Goal: Transaction & Acquisition: Purchase product/service

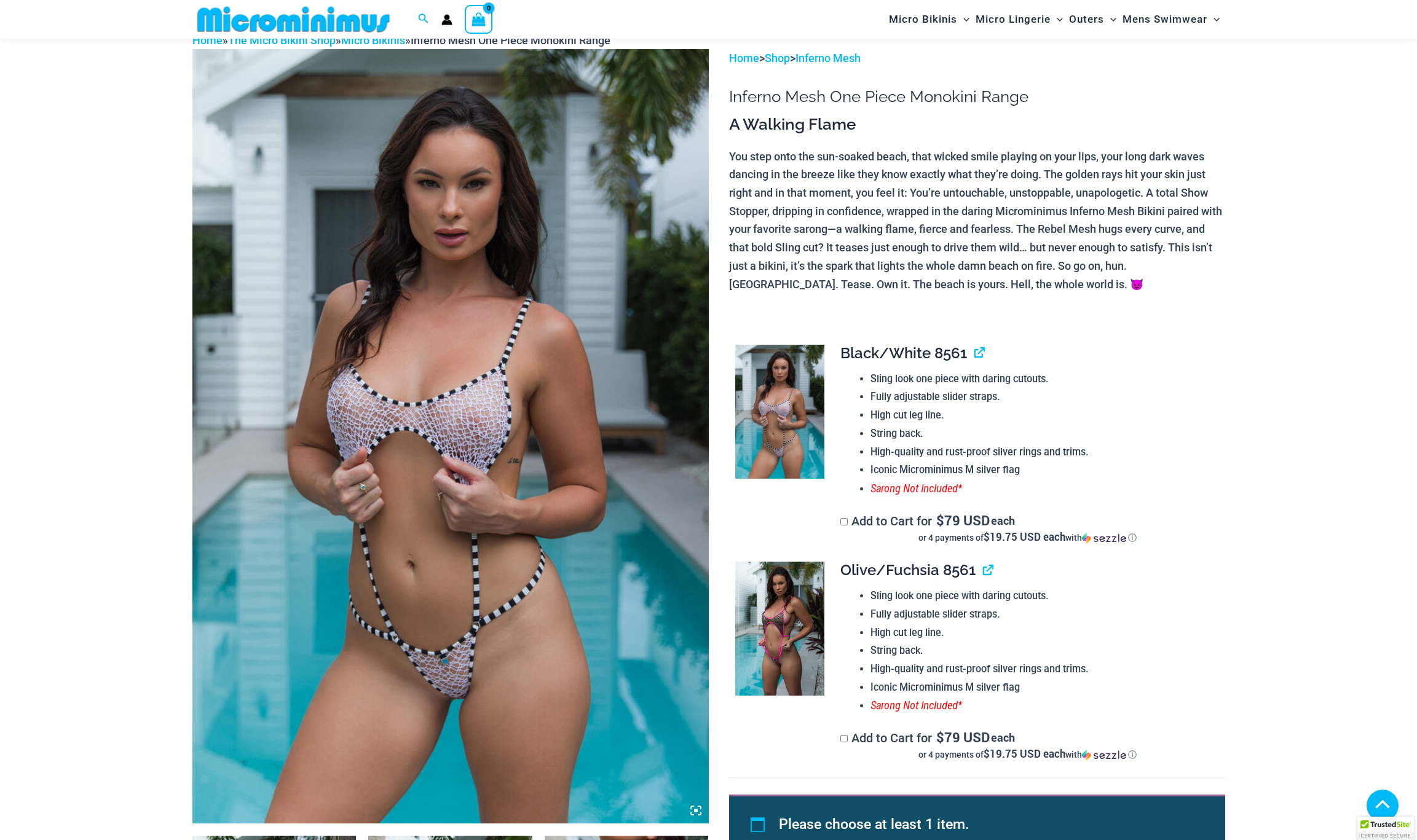
scroll to position [350, 0]
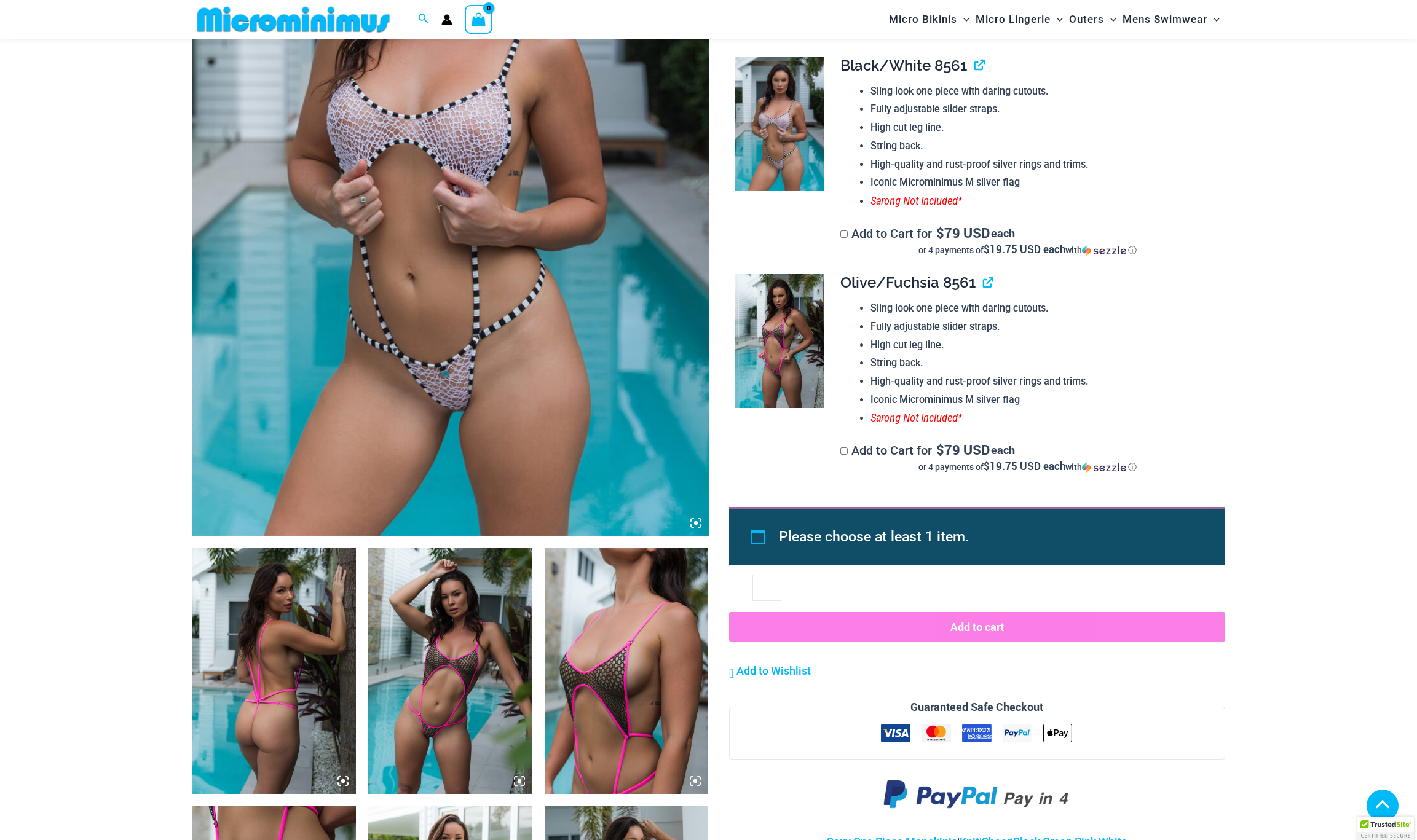
click at [460, 412] on img at bounding box center [450, 148] width 517 height 775
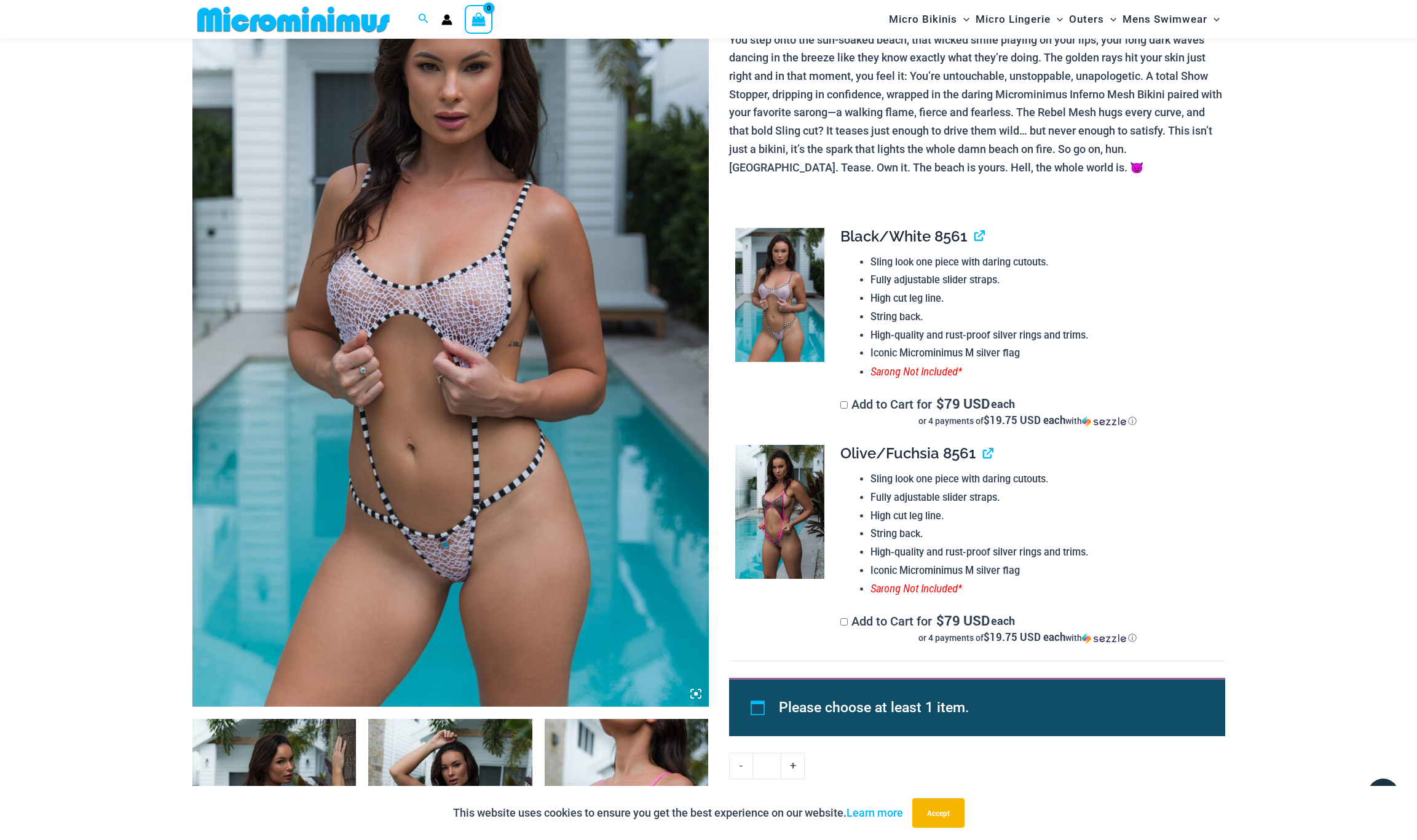
scroll to position [188, 0]
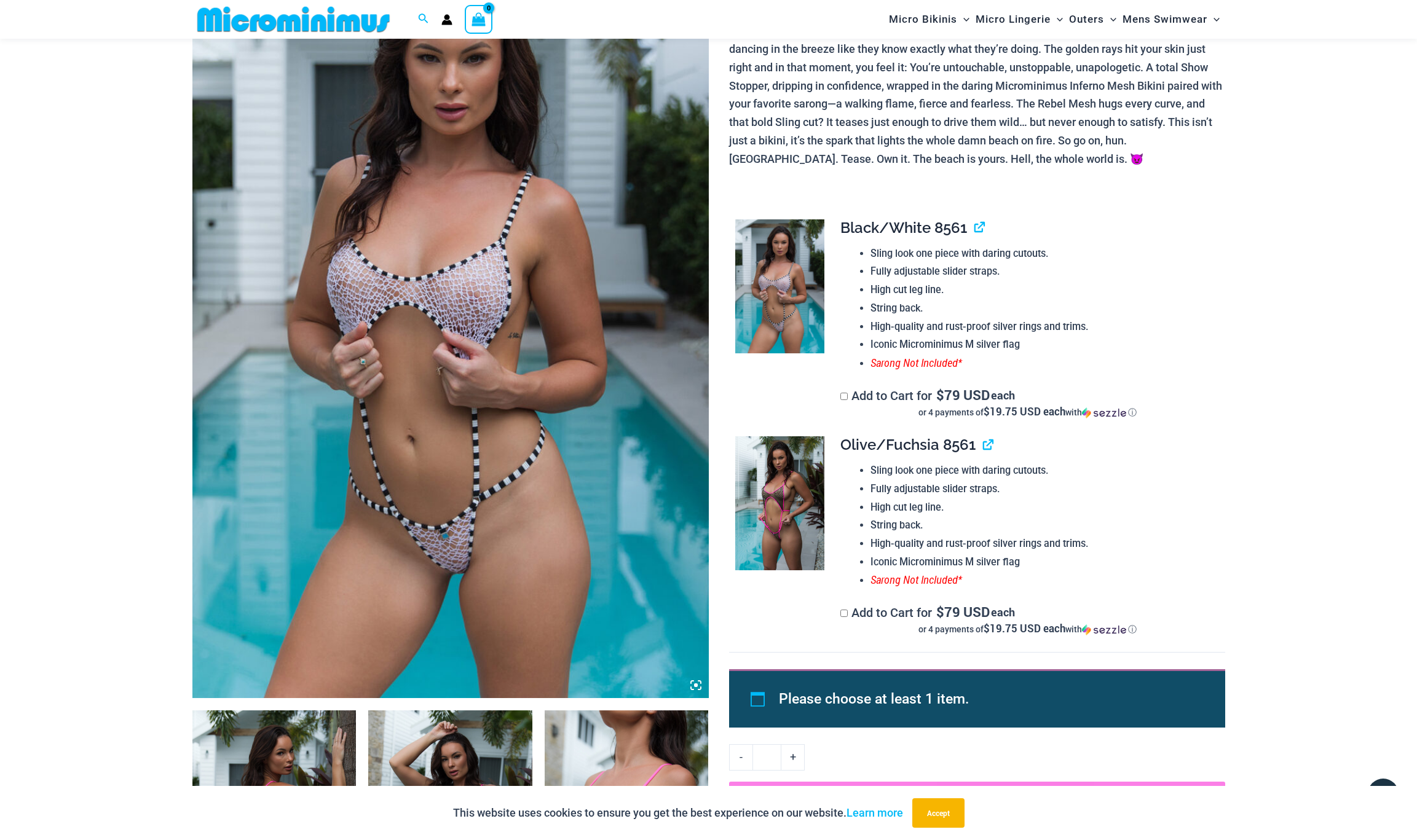
click at [694, 685] on icon at bounding box center [696, 686] width 4 height 4
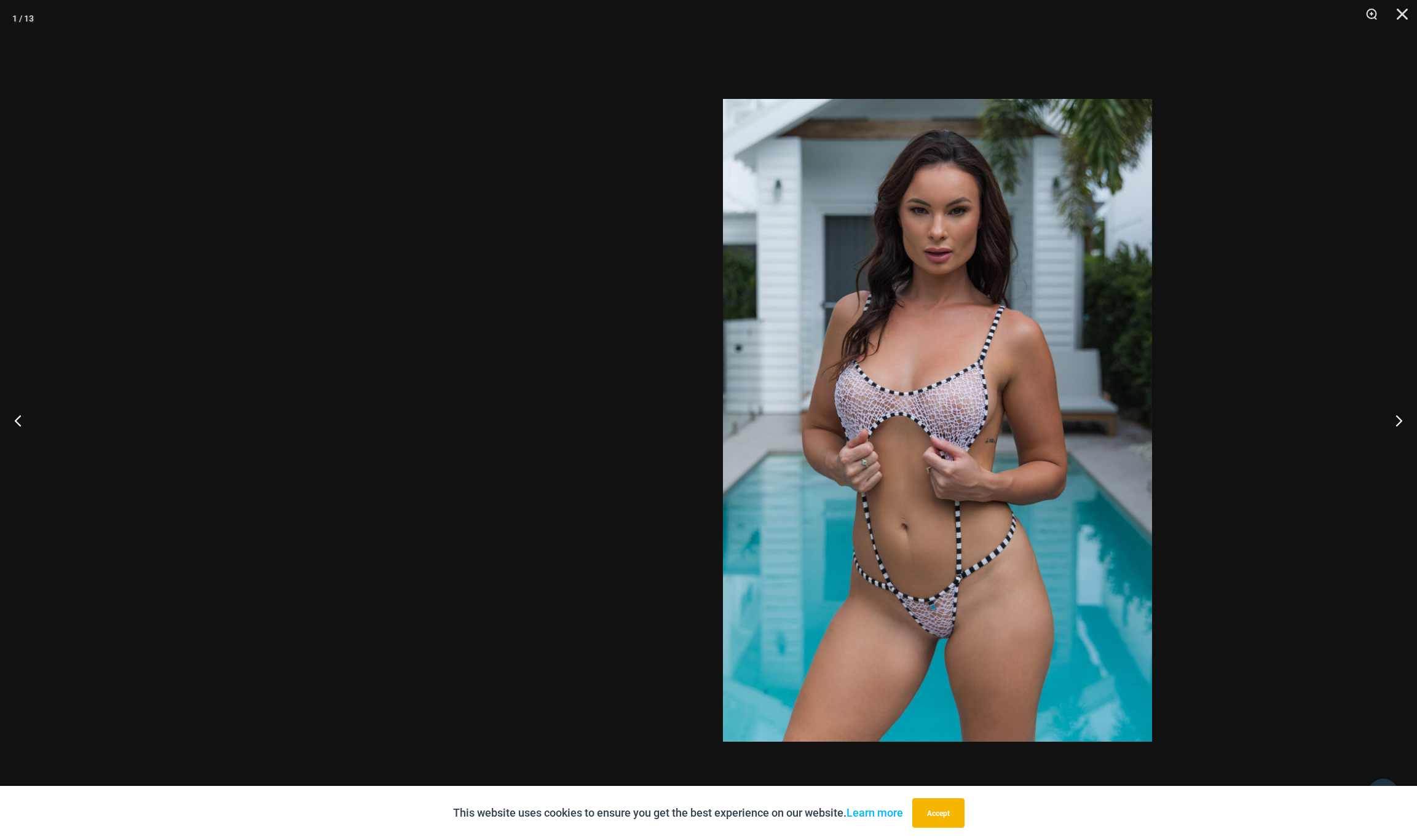
click at [1400, 15] on button "Close" at bounding box center [1398, 18] width 31 height 37
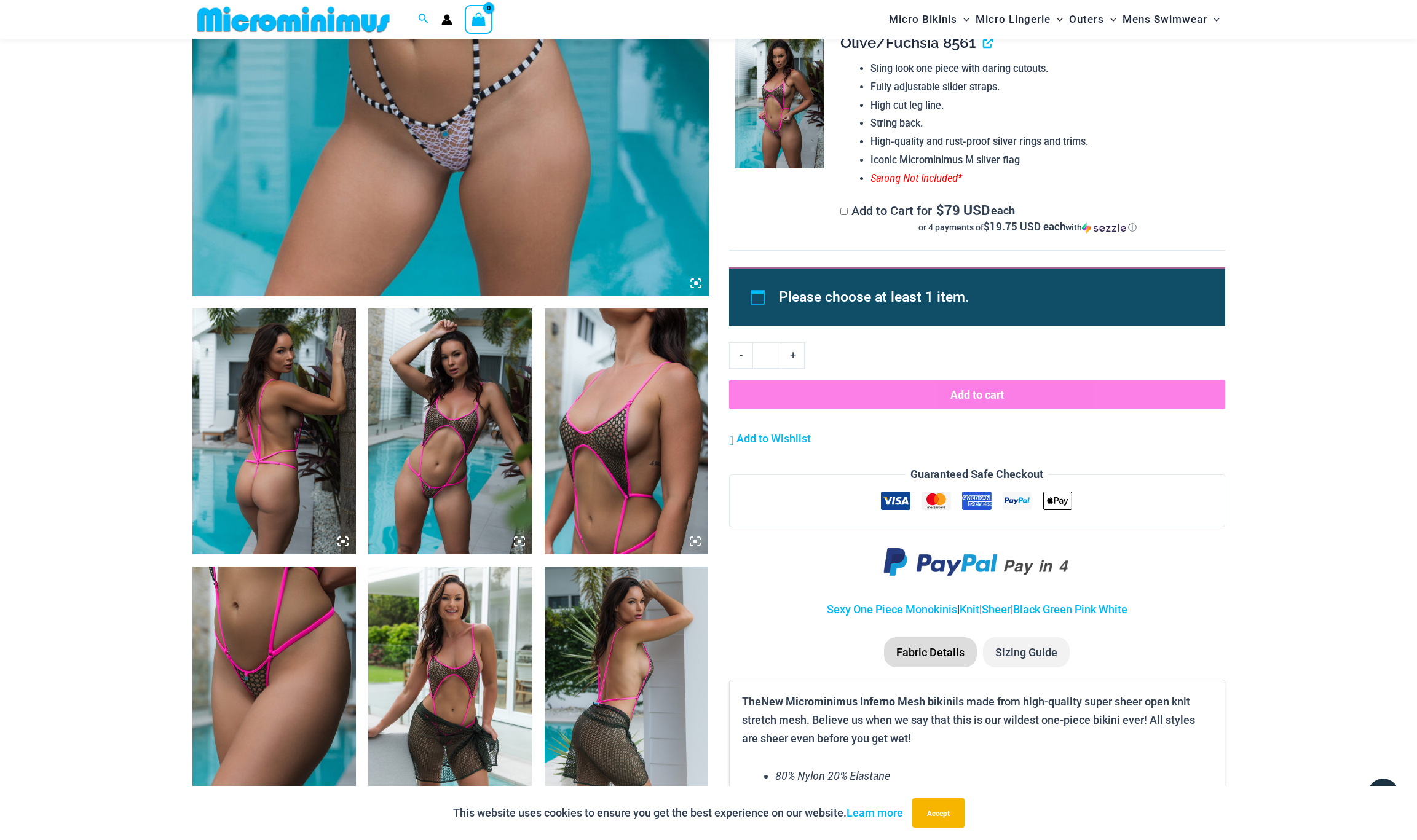
scroll to position [775, 0]
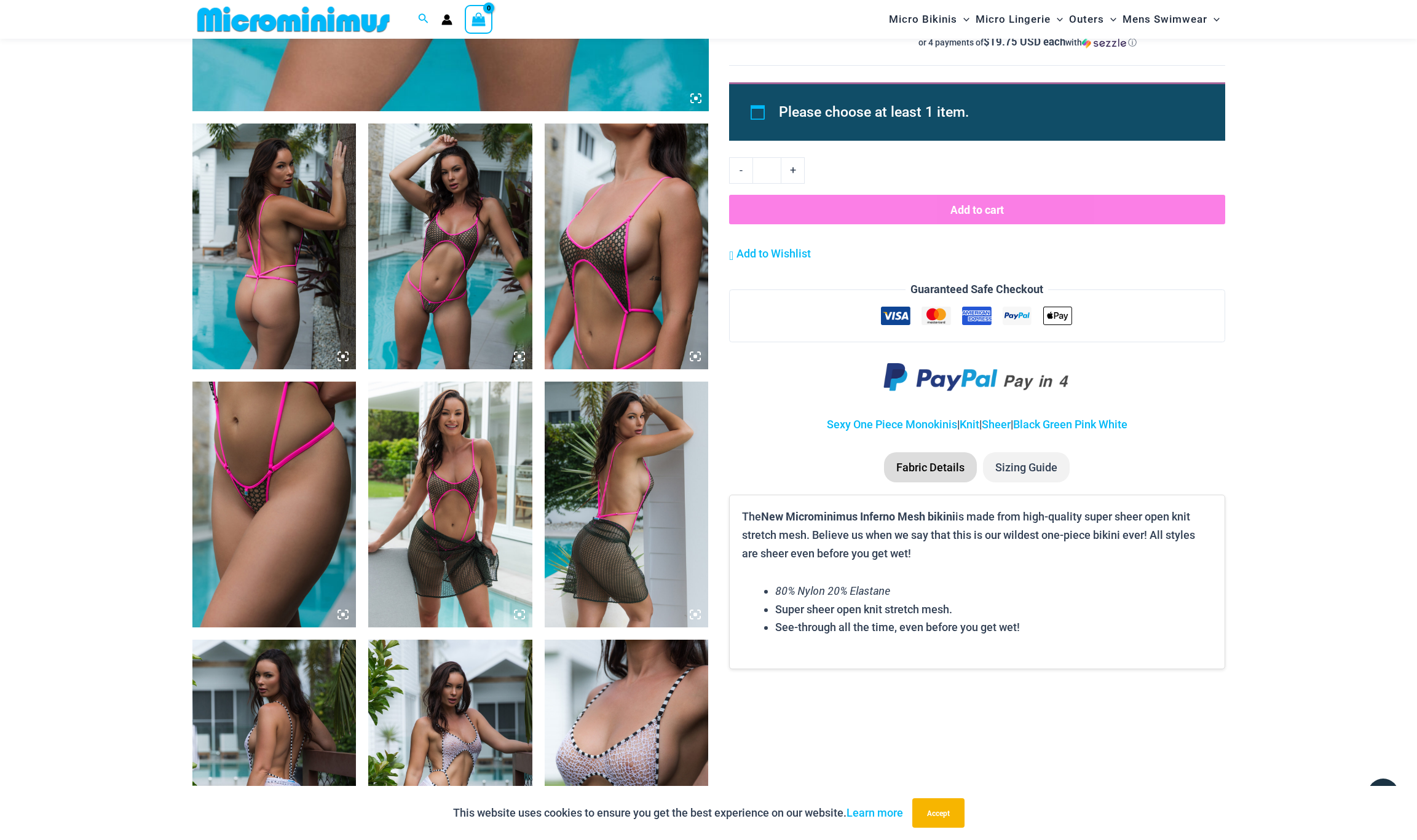
click at [269, 283] on img at bounding box center [275, 247] width 164 height 246
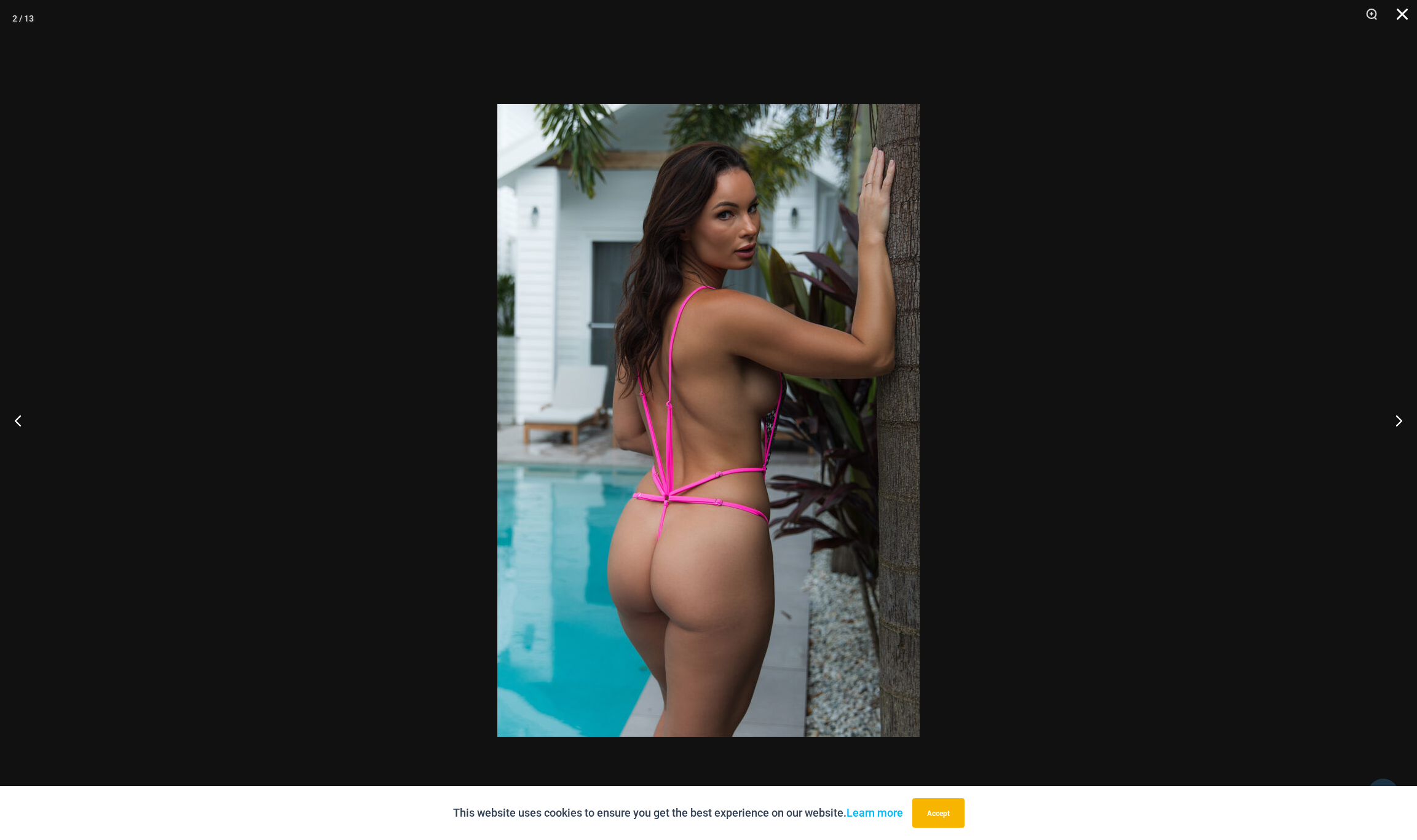
click at [1400, 13] on button "Close" at bounding box center [1398, 18] width 31 height 37
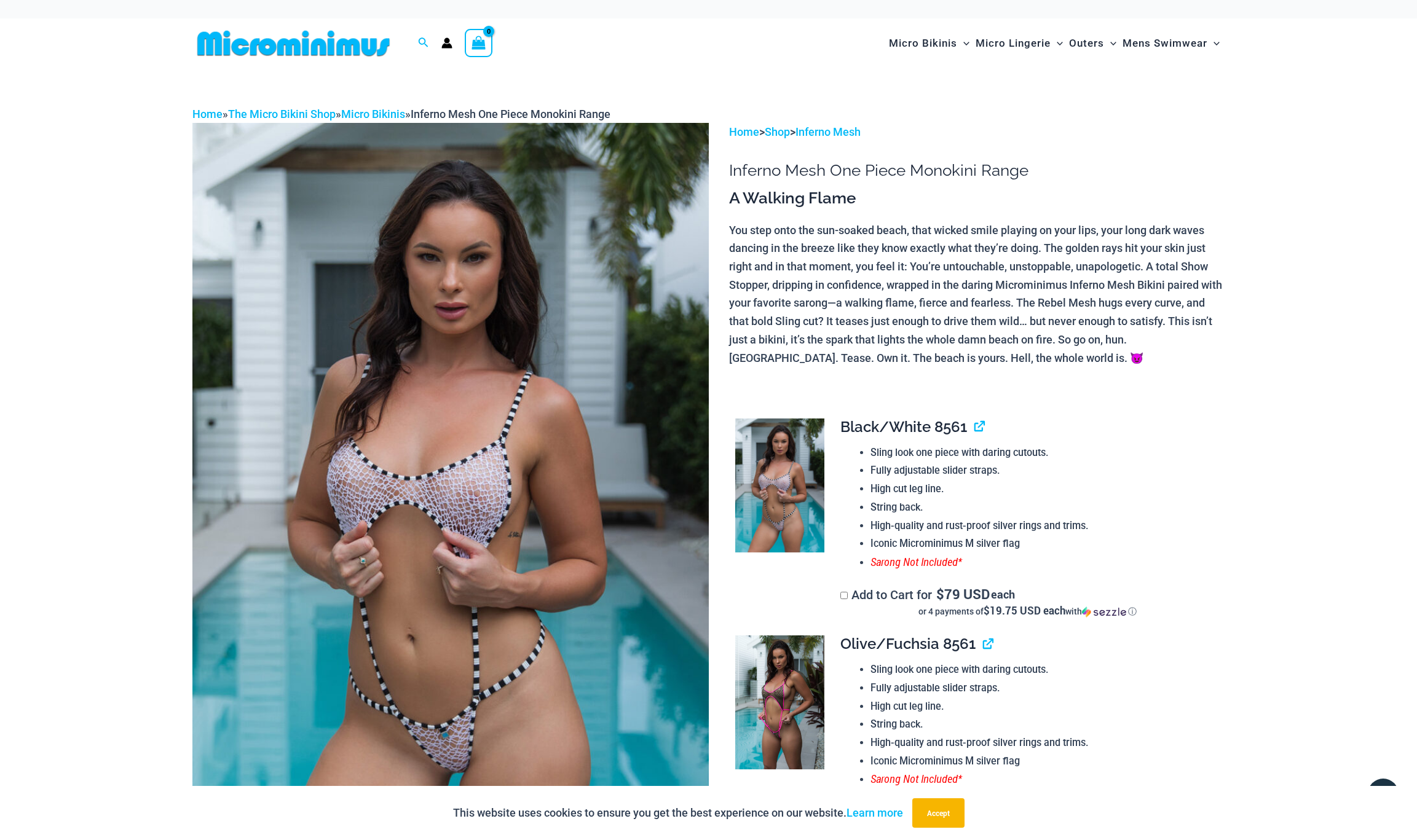
scroll to position [0, 0]
click at [847, 132] on link "Inferno Mesh" at bounding box center [827, 132] width 65 height 13
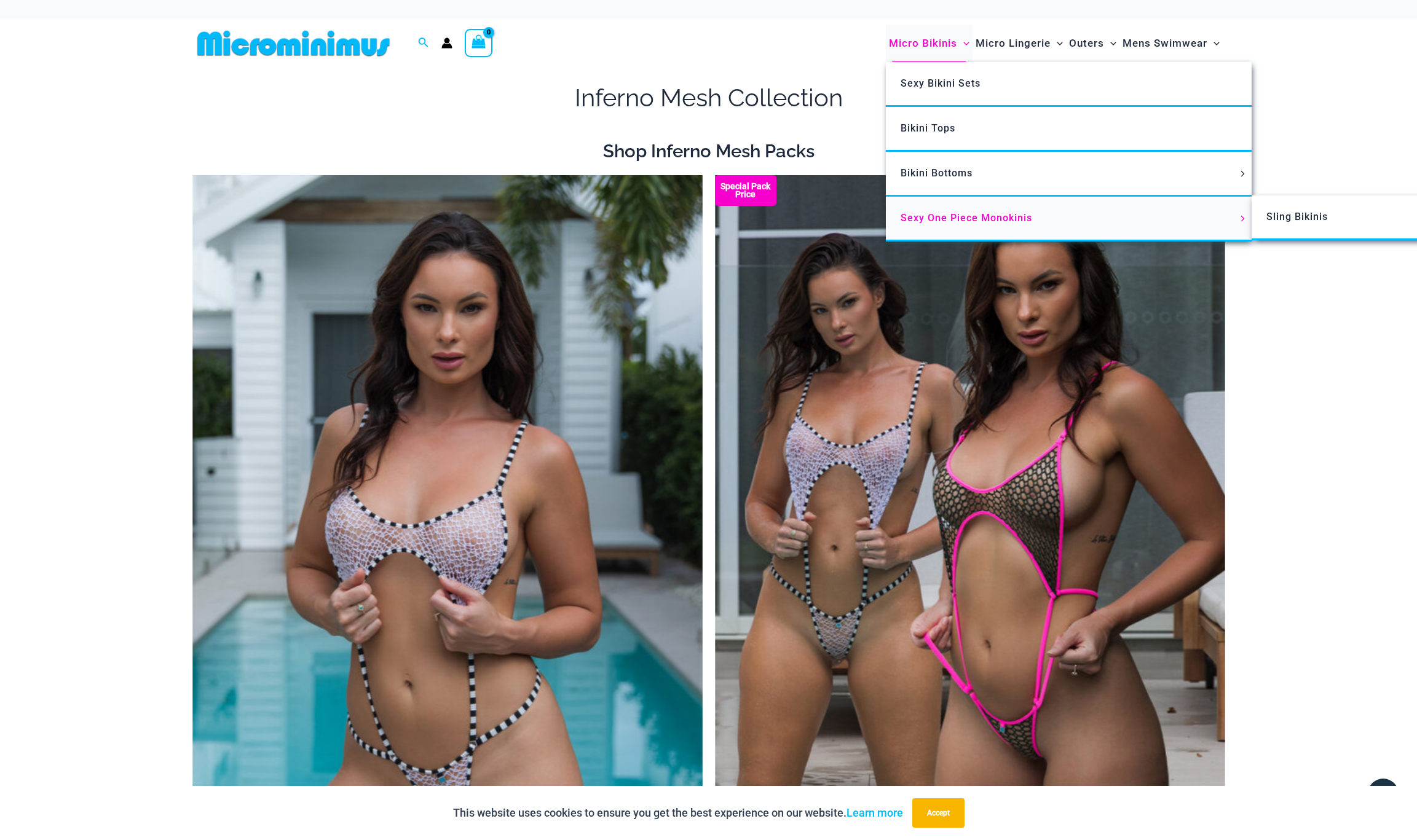
click at [954, 218] on span "Sexy One Piece Monokinis" at bounding box center [967, 217] width 132 height 11
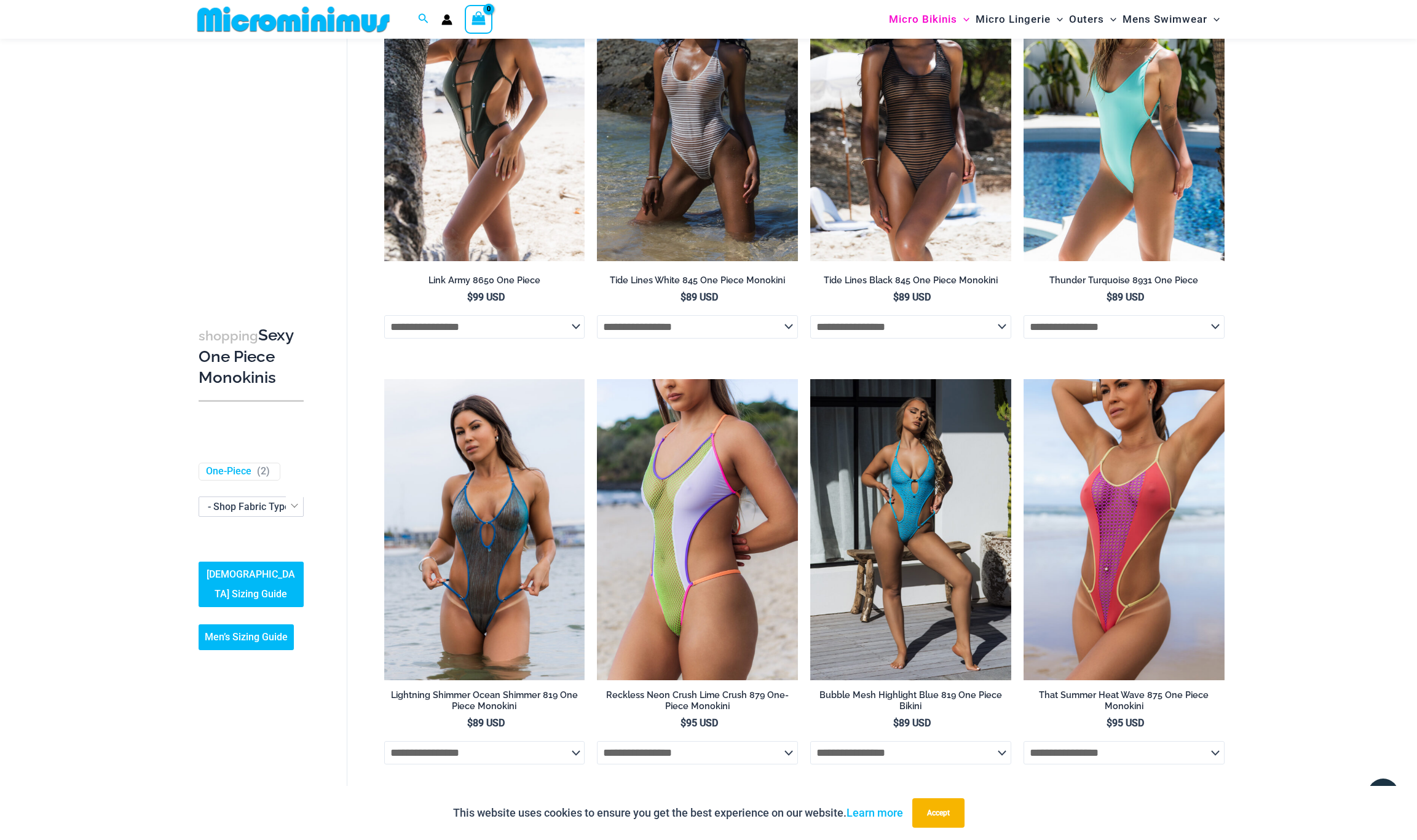
scroll to position [1455, 0]
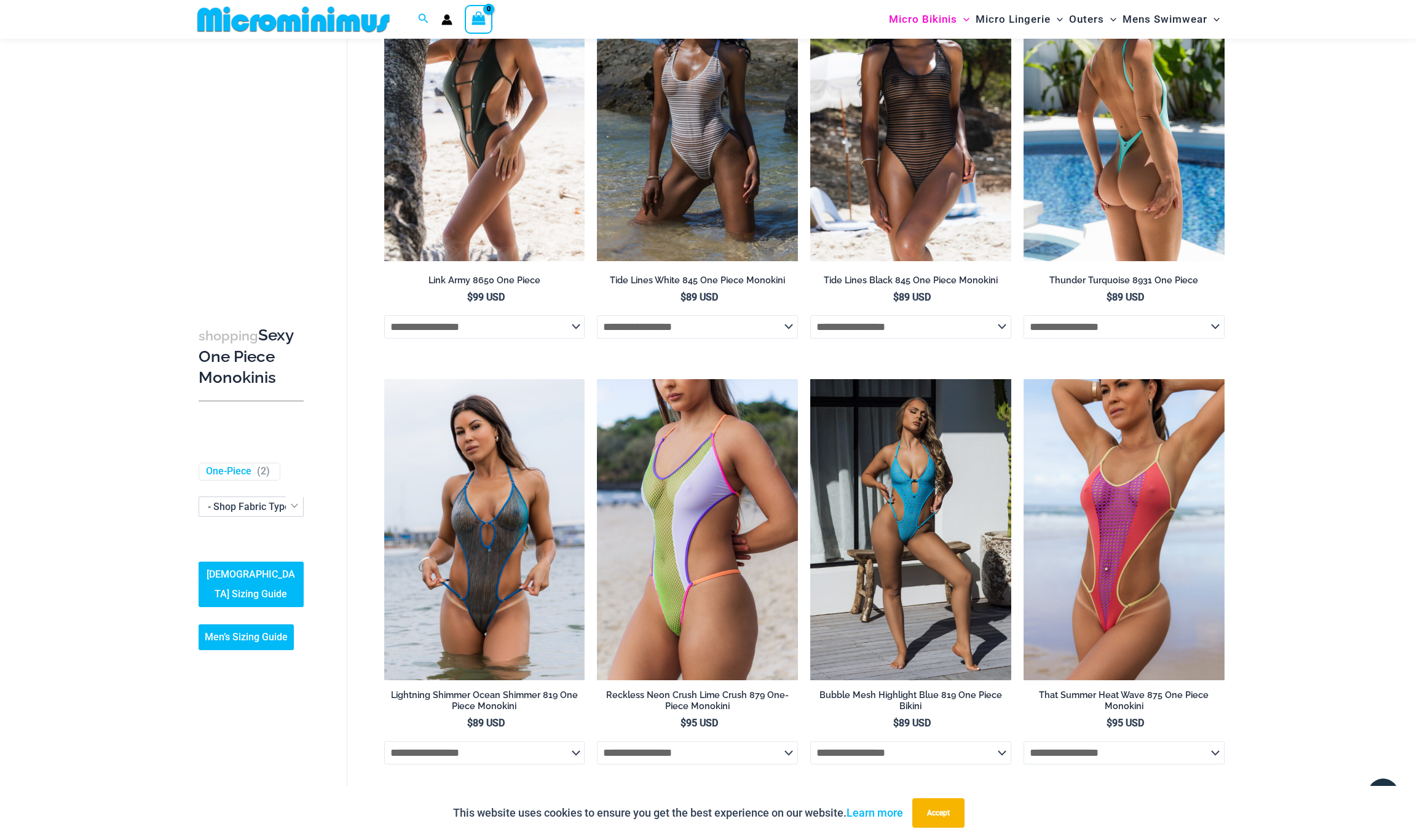
click at [1125, 158] on img at bounding box center [1124, 110] width 201 height 301
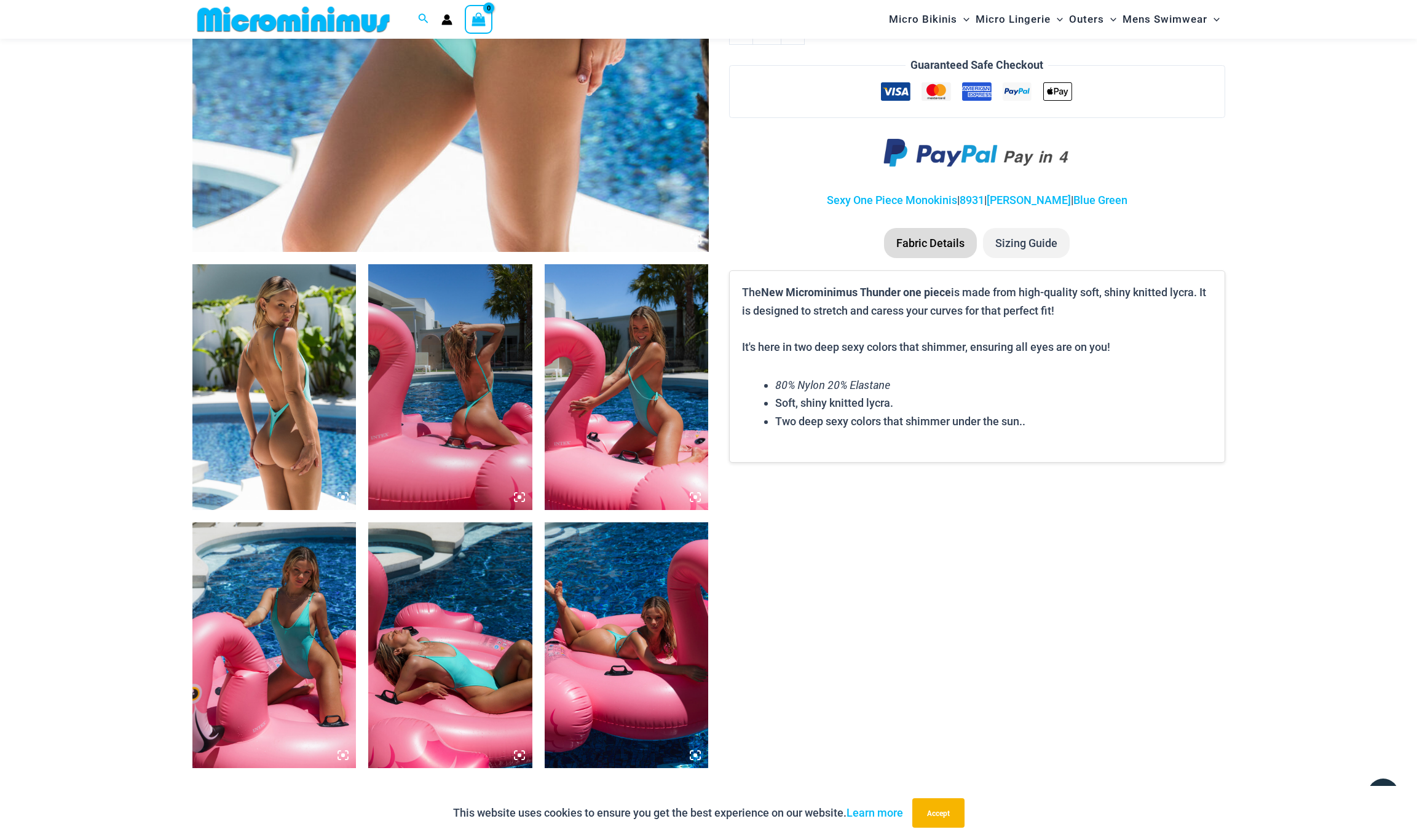
scroll to position [640, 0]
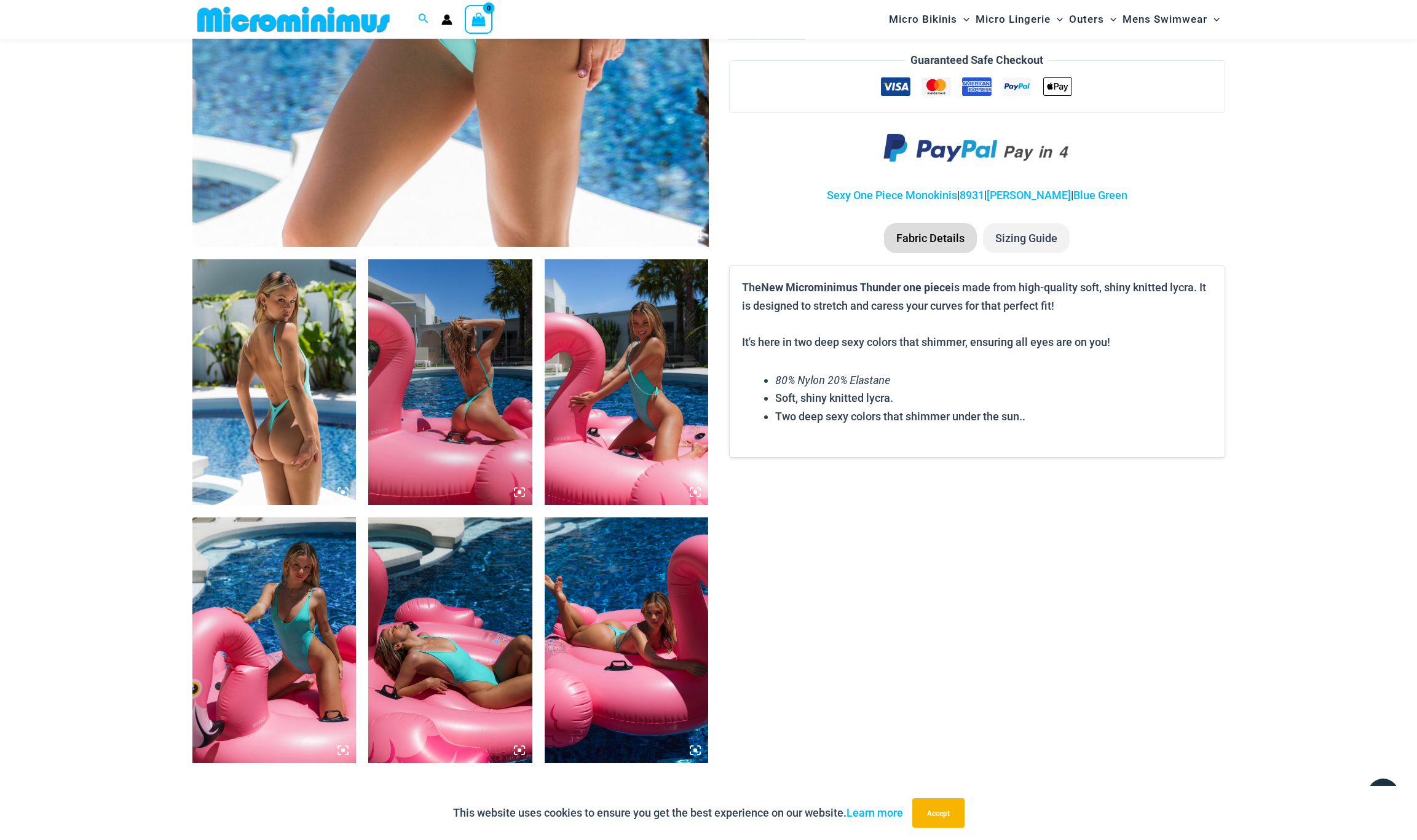
click at [635, 376] on img at bounding box center [627, 382] width 164 height 246
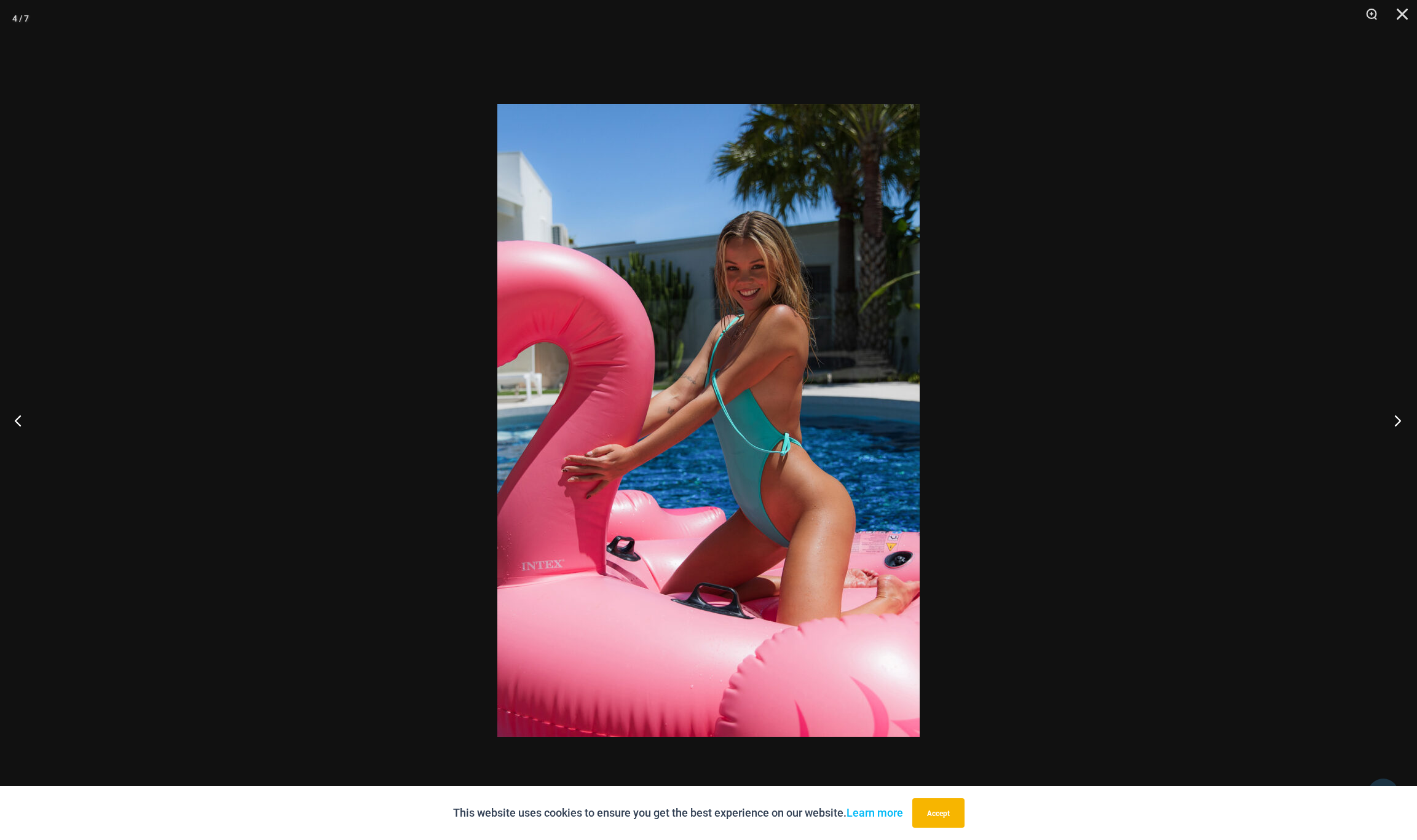
click at [1397, 422] on button "Next" at bounding box center [1394, 420] width 46 height 61
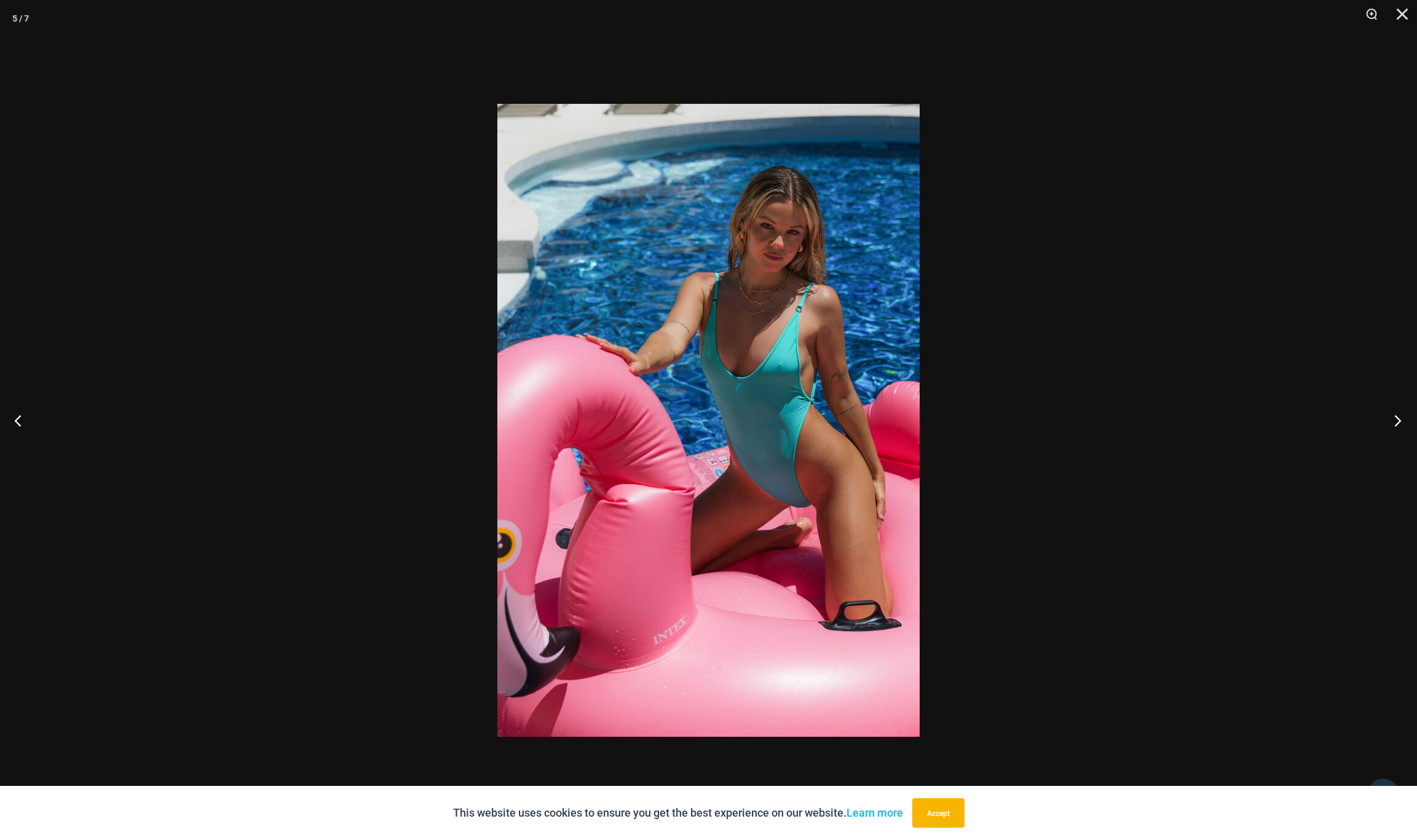
click at [1397, 422] on button "Next" at bounding box center [1394, 420] width 46 height 61
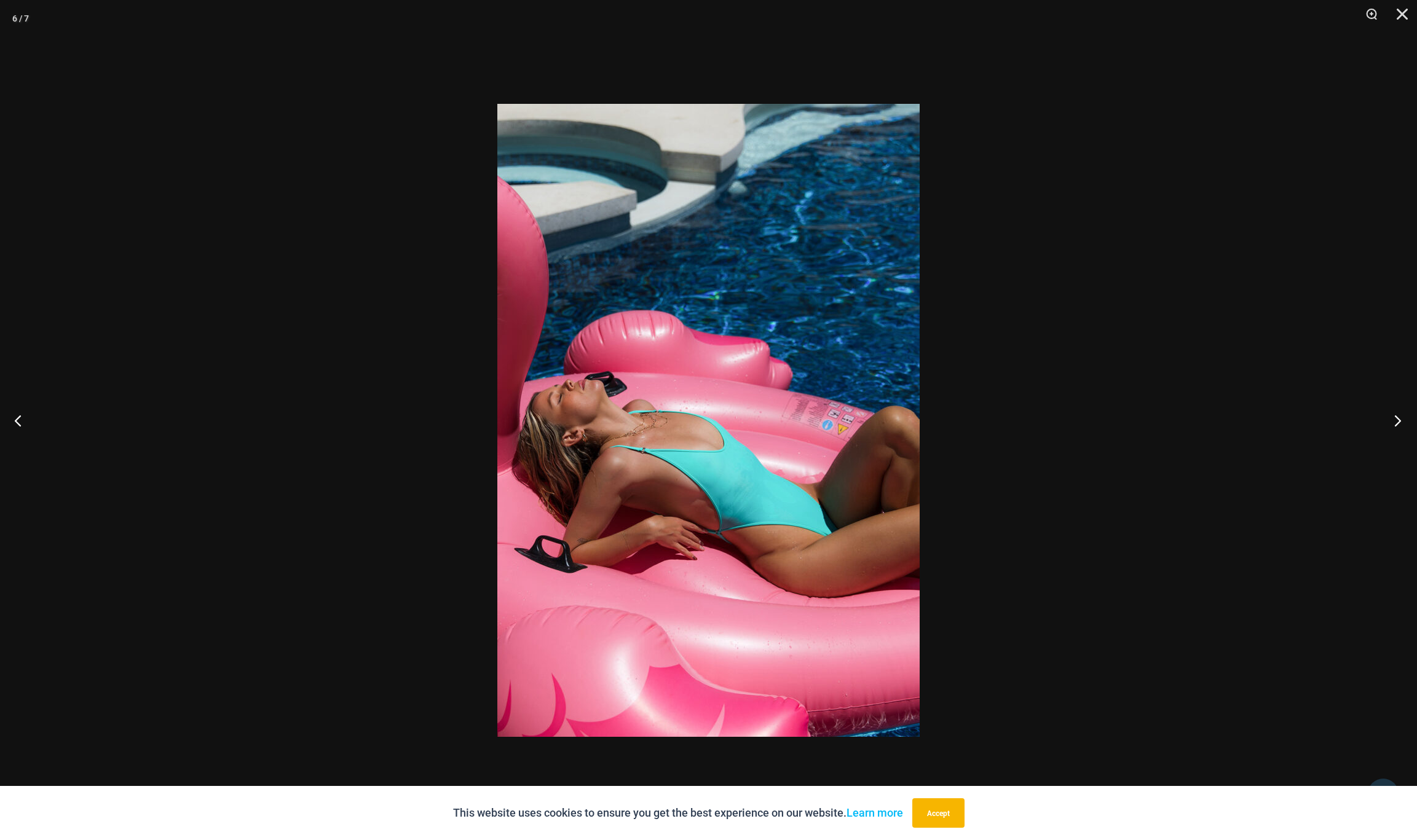
click at [1397, 422] on button "Next" at bounding box center [1394, 420] width 46 height 61
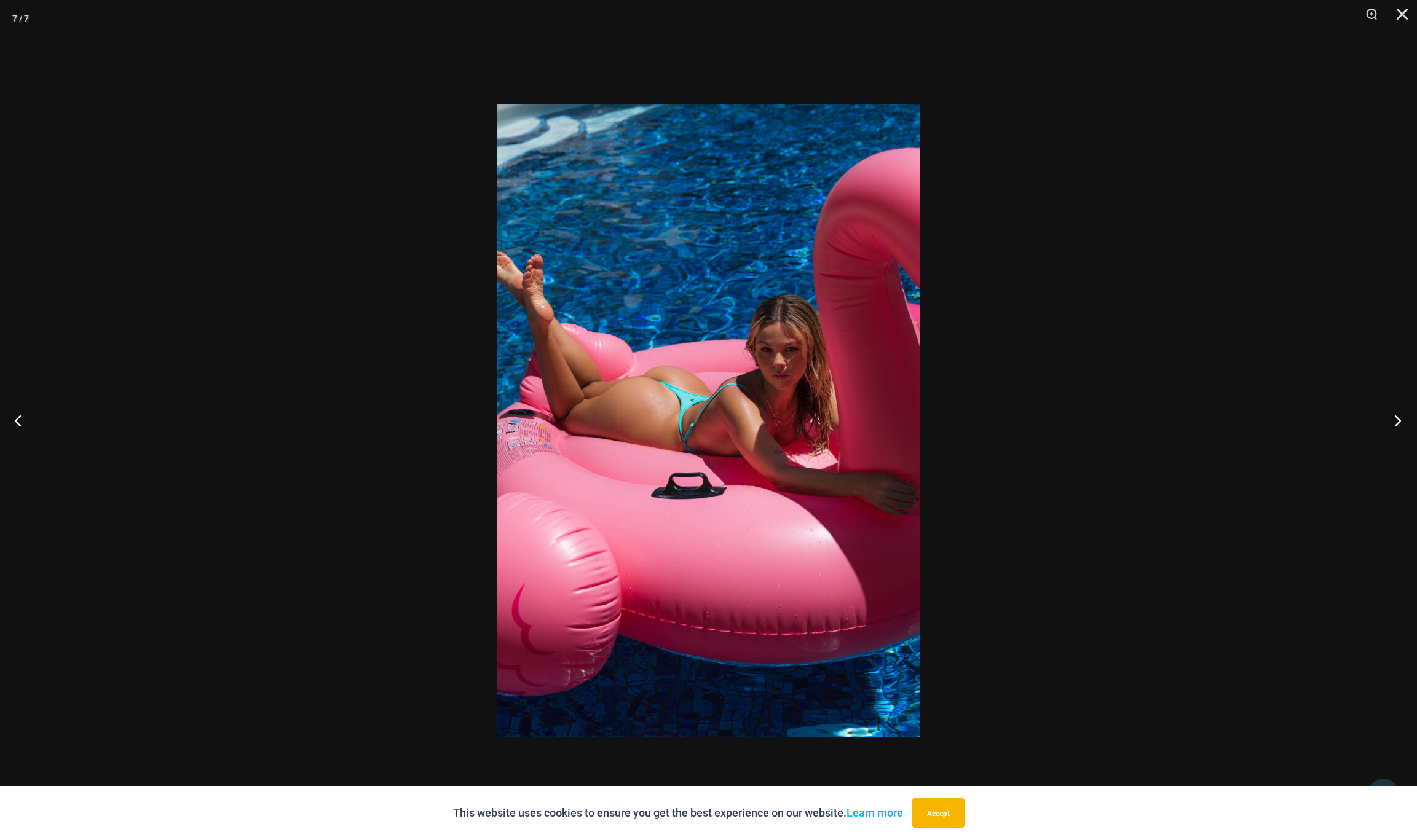
click at [1397, 422] on button "Next" at bounding box center [1394, 420] width 46 height 61
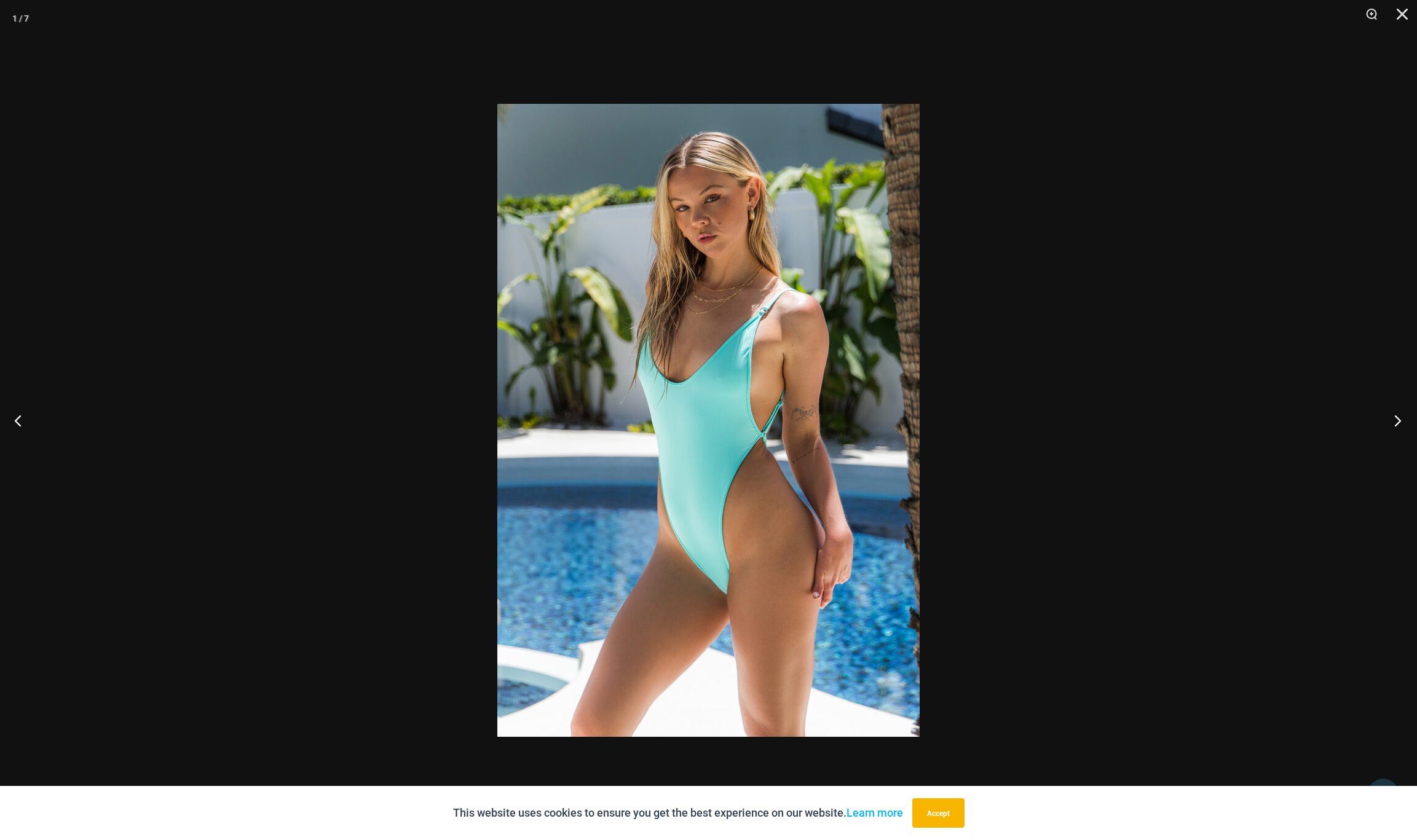
click at [1397, 422] on button "Next" at bounding box center [1394, 420] width 46 height 61
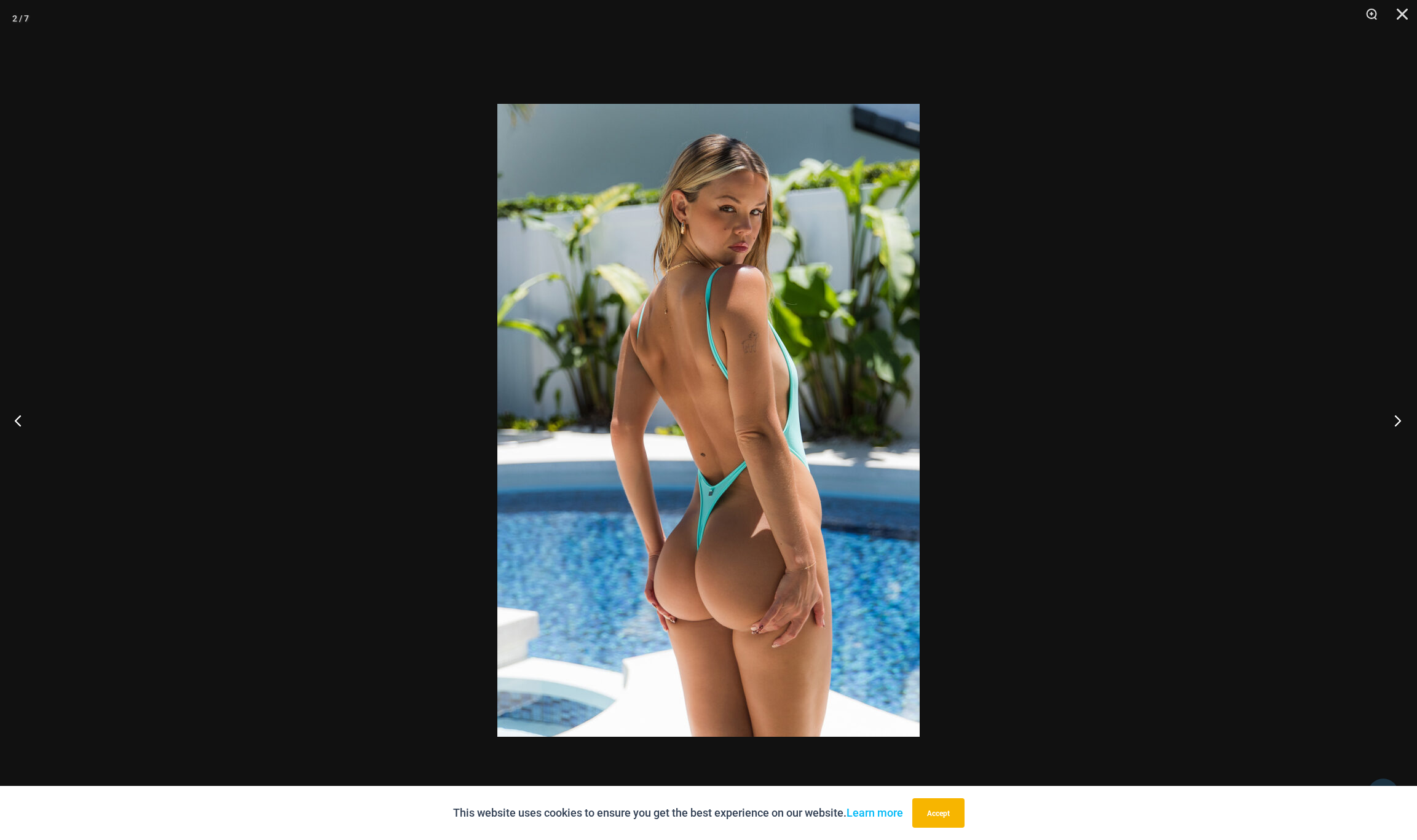
click at [1397, 422] on button "Next" at bounding box center [1394, 420] width 46 height 61
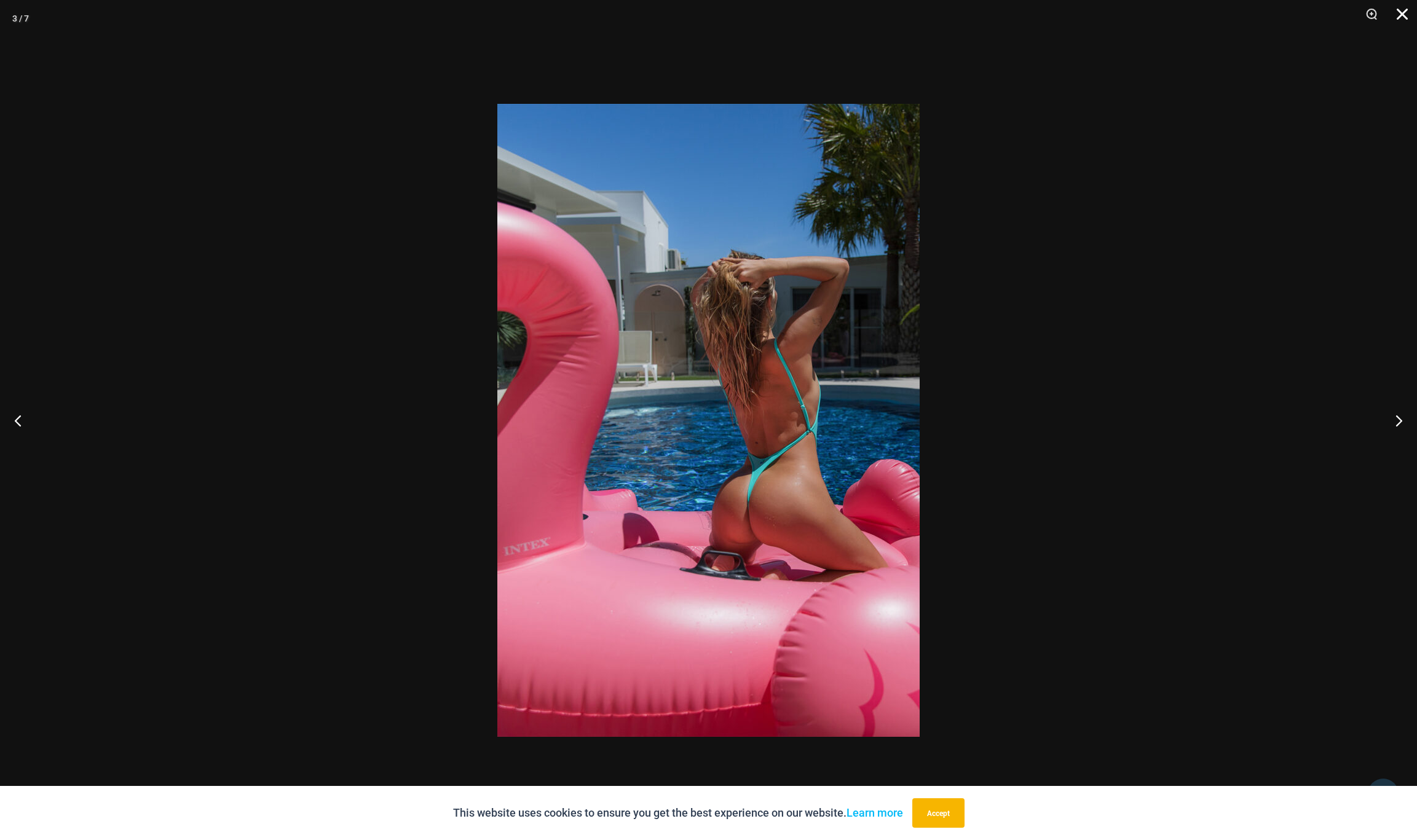
click at [1400, 13] on button "Close" at bounding box center [1398, 18] width 31 height 37
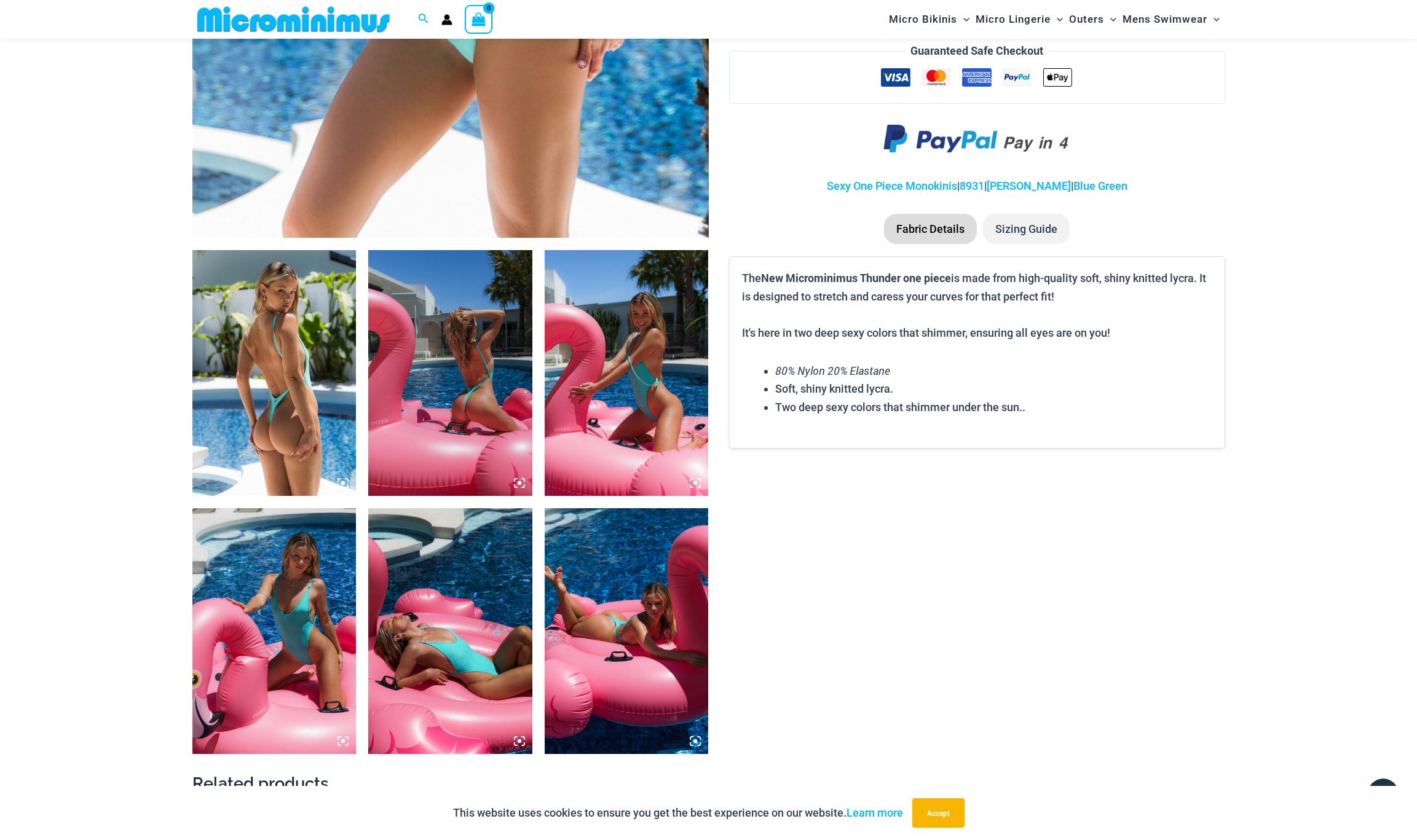
scroll to position [650, 0]
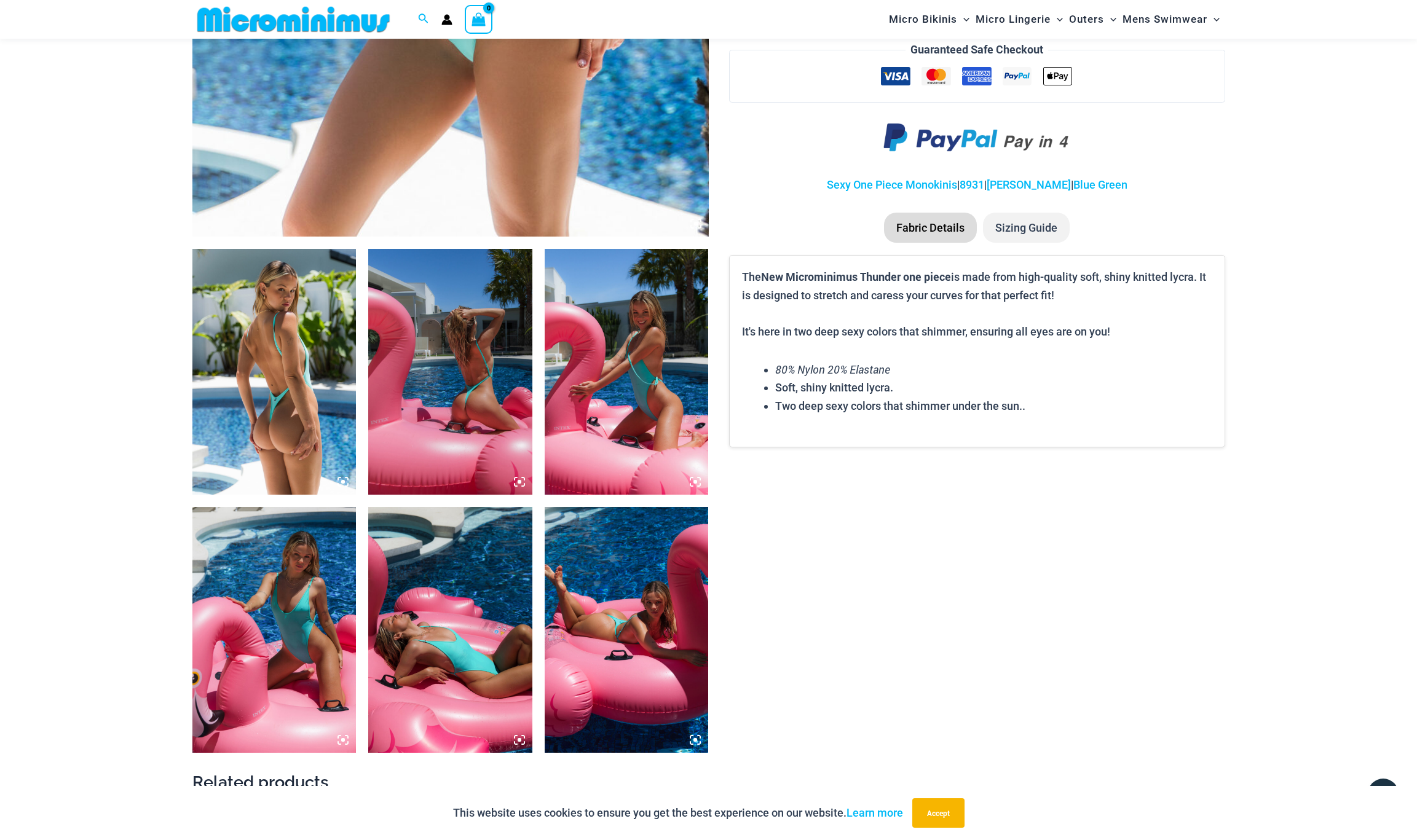
click at [1033, 219] on li "Sizing Guide" at bounding box center [1027, 228] width 87 height 31
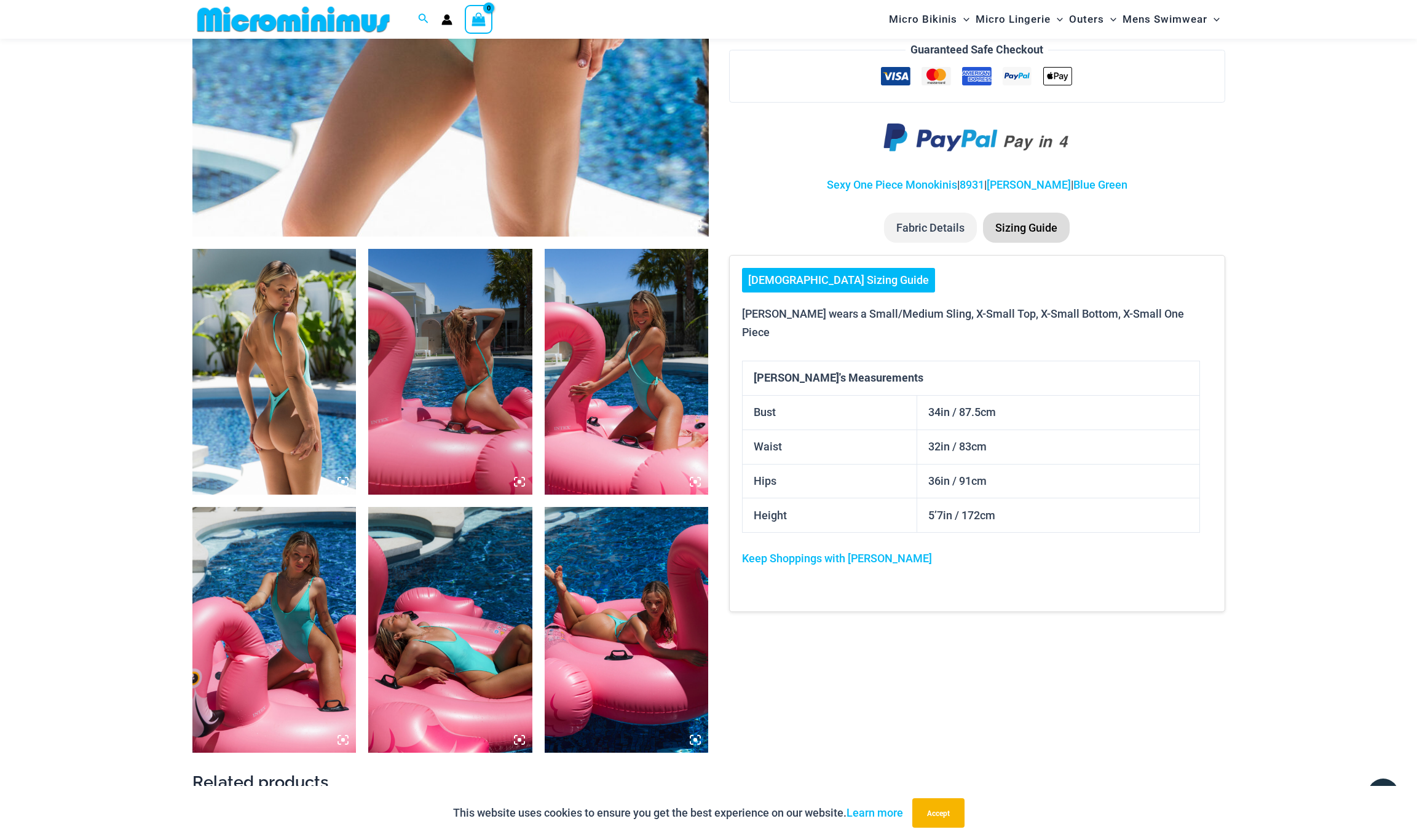
click at [799, 269] on link "[DEMOGRAPHIC_DATA] Sizing Guide" at bounding box center [838, 280] width 193 height 25
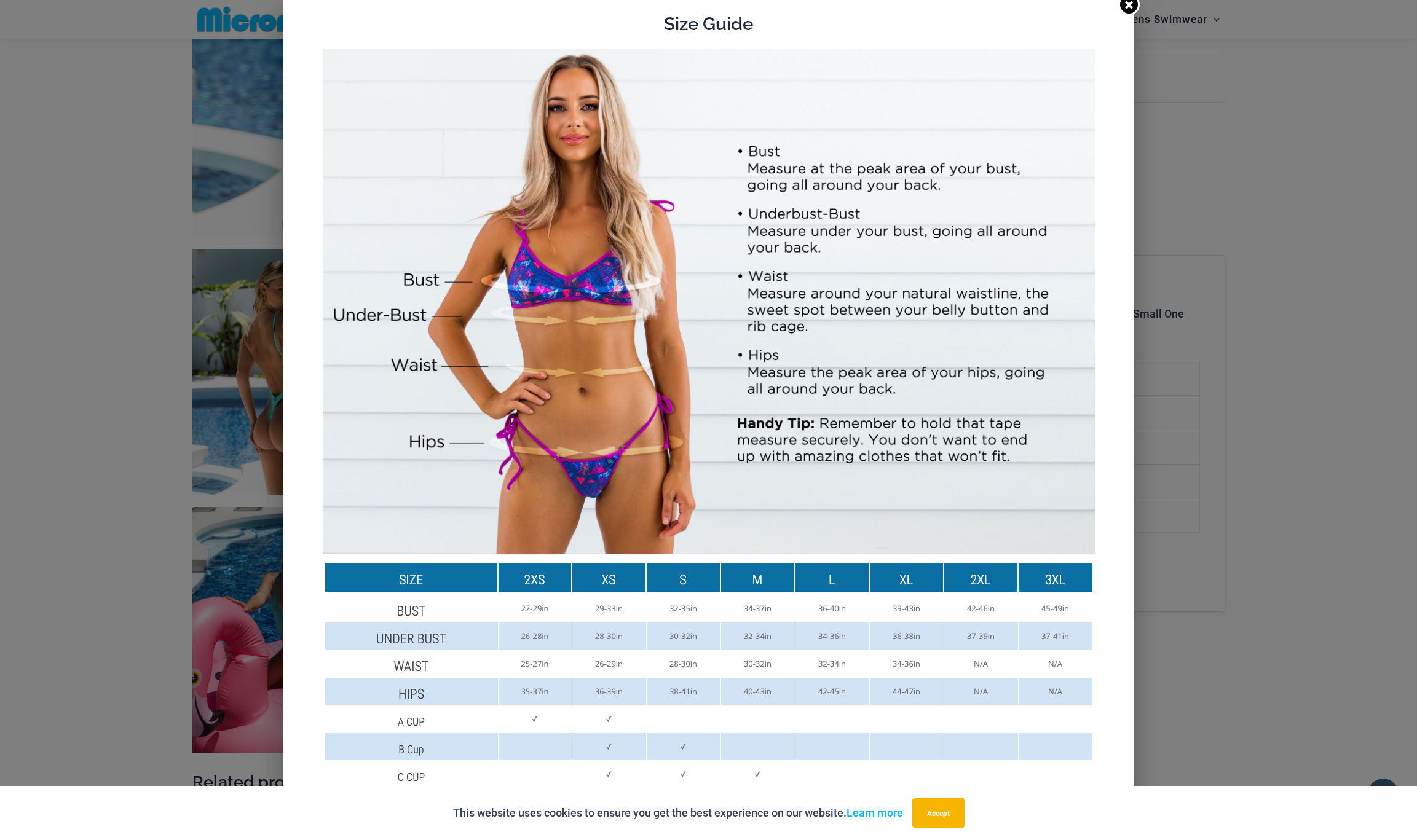
click at [1129, 5] on icon at bounding box center [1129, 5] width 8 height 8
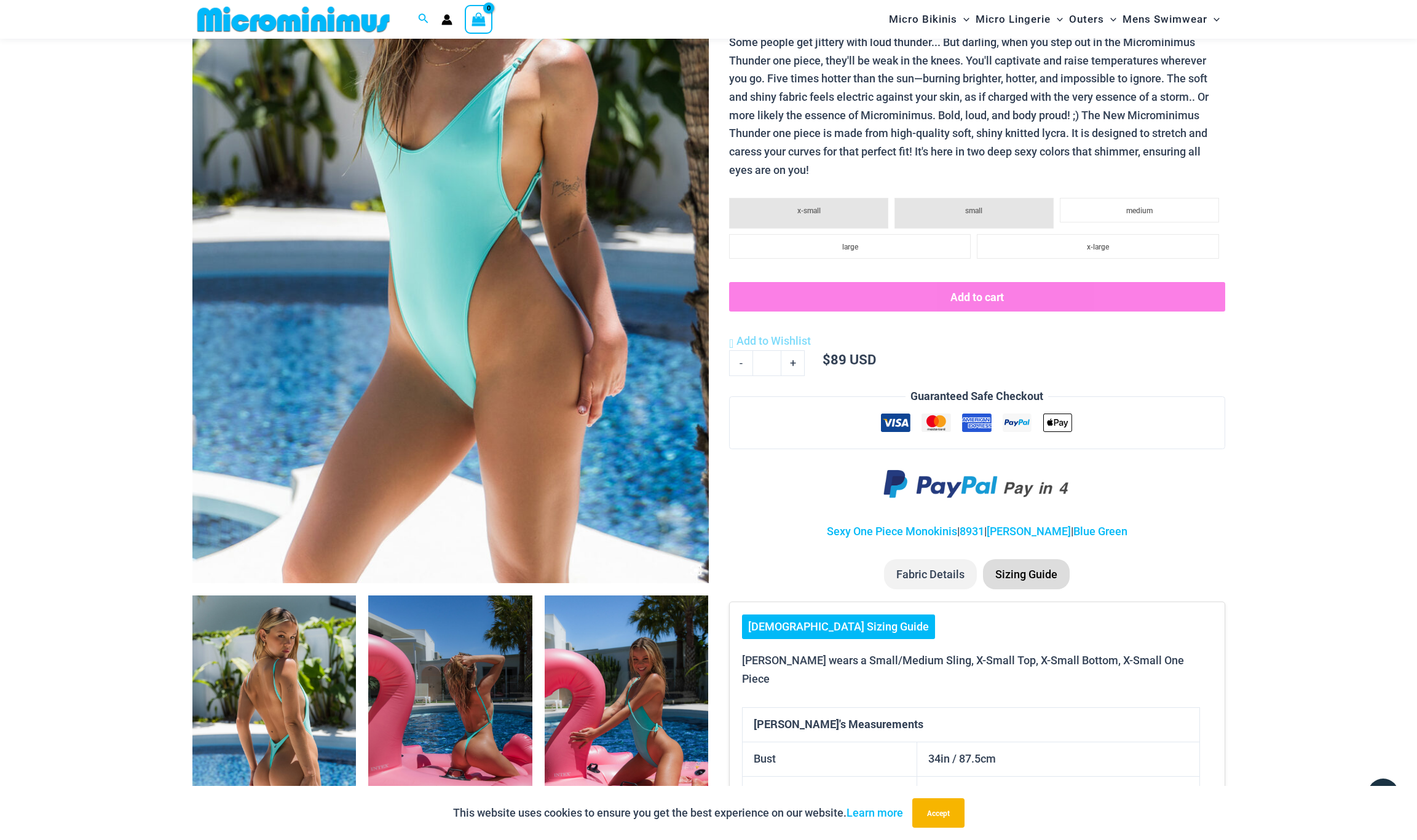
scroll to position [301, 0]
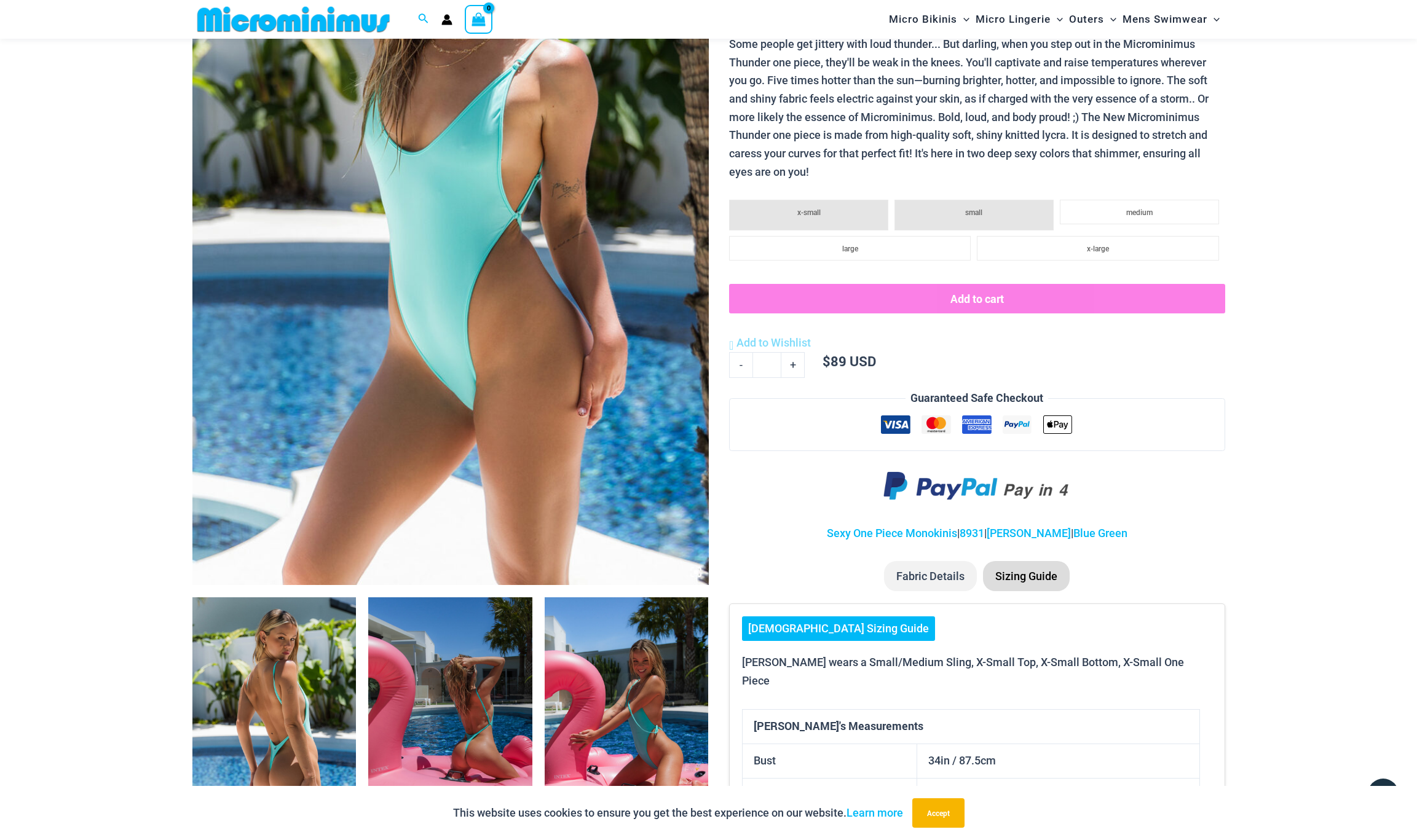
click at [1005, 214] on li "small" at bounding box center [974, 215] width 159 height 31
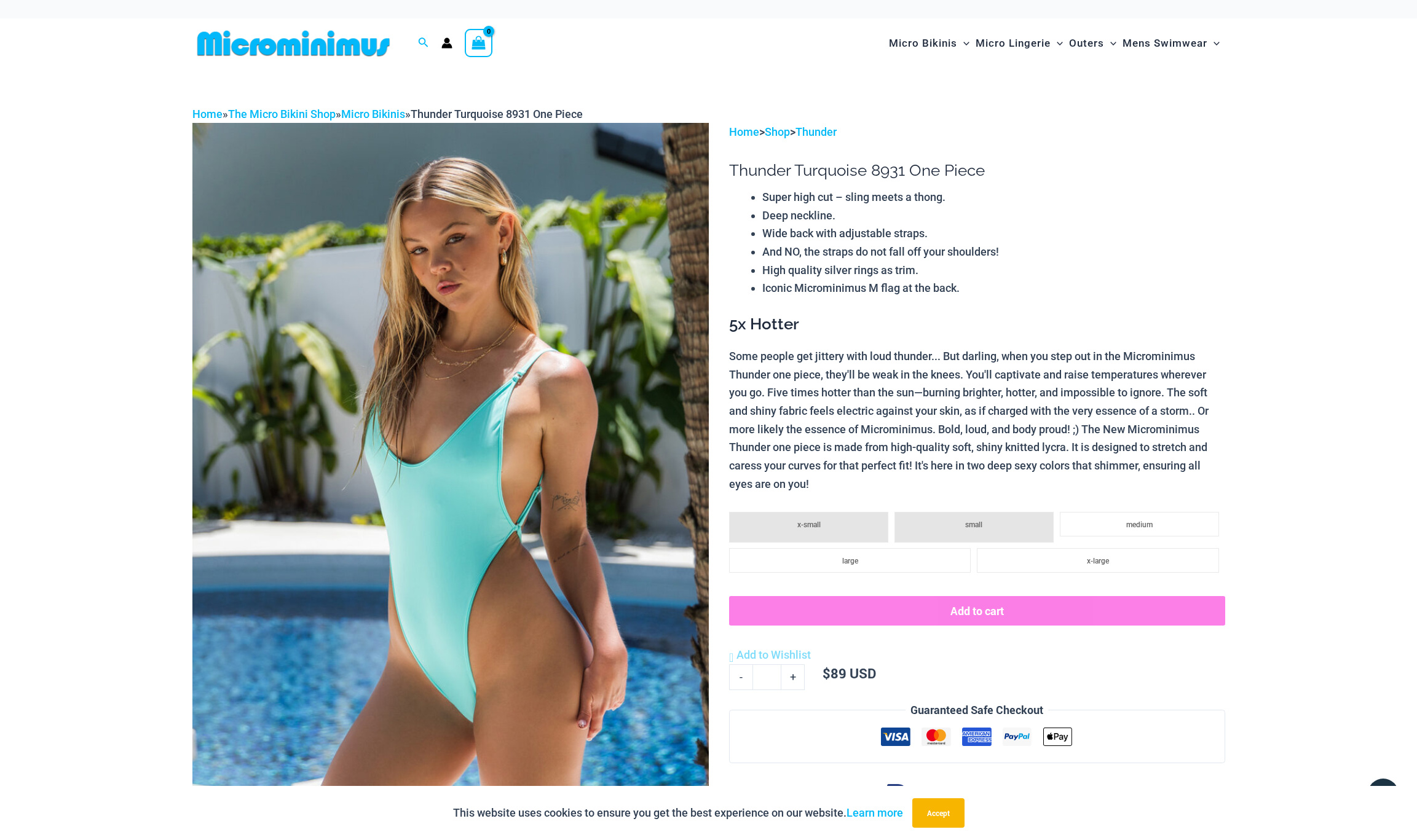
scroll to position [0, 0]
click at [380, 111] on link "Micro Bikinis" at bounding box center [373, 114] width 64 height 13
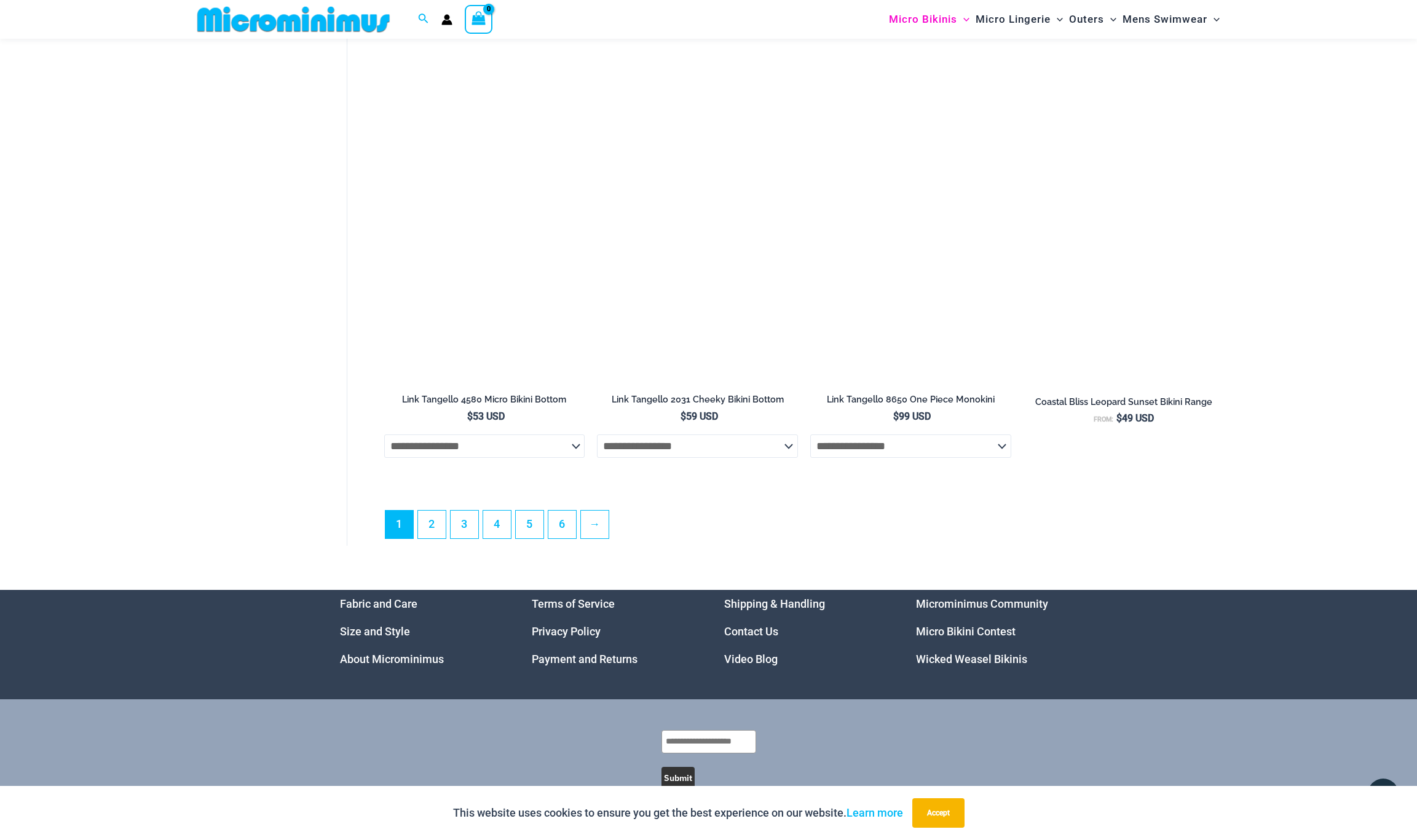
scroll to position [3258, 0]
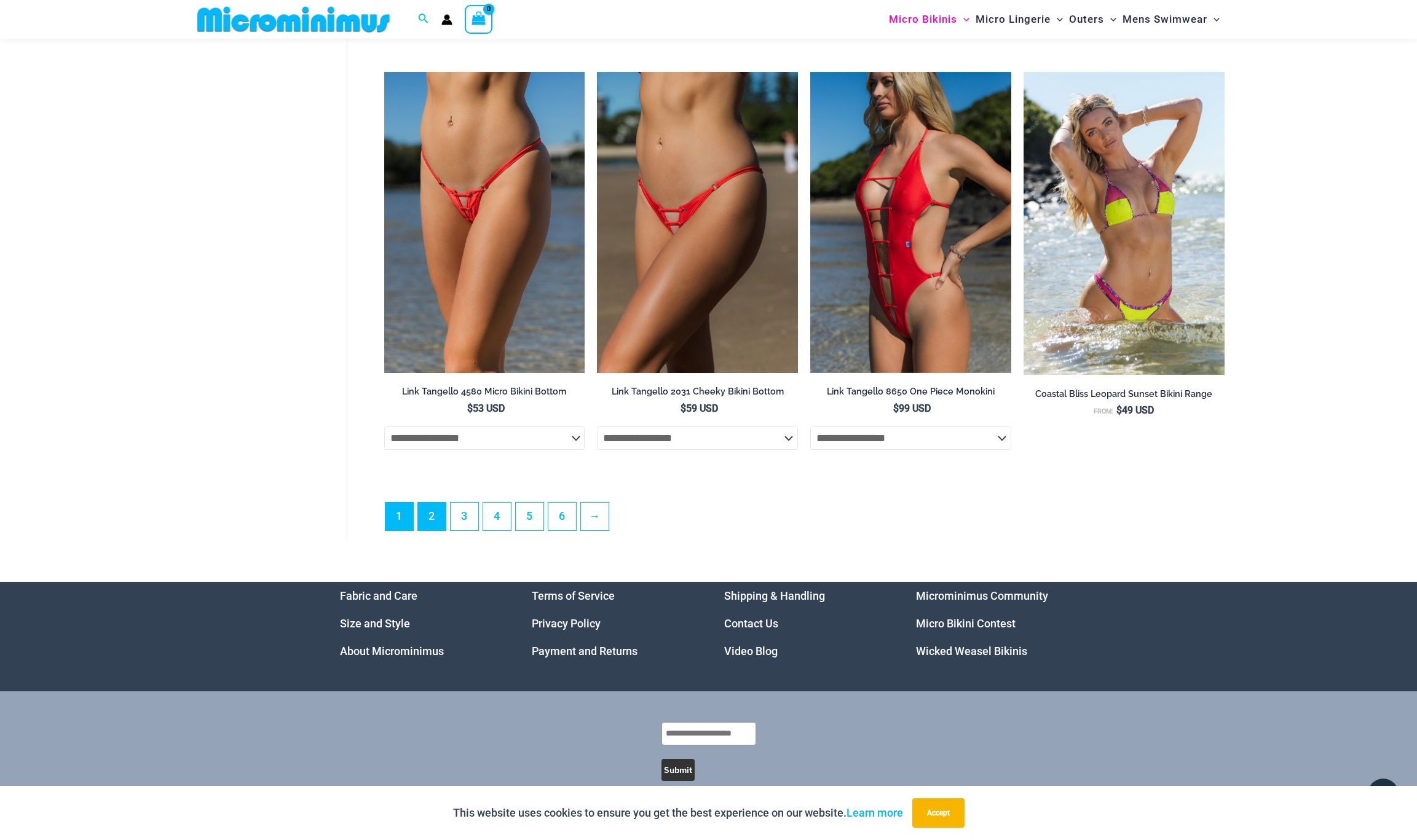
click at [429, 517] on link "2" at bounding box center [431, 516] width 27 height 27
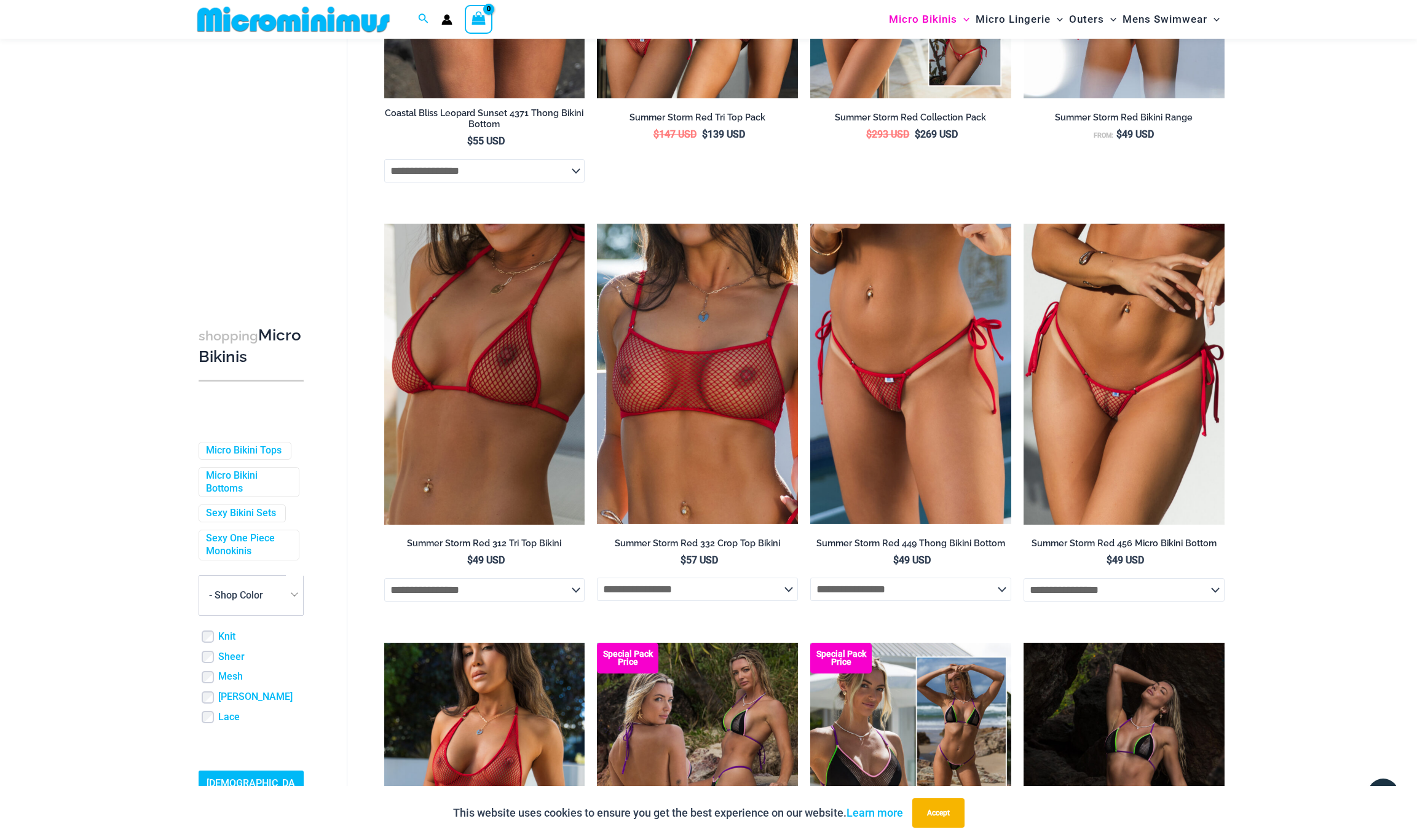
scroll to position [766, 0]
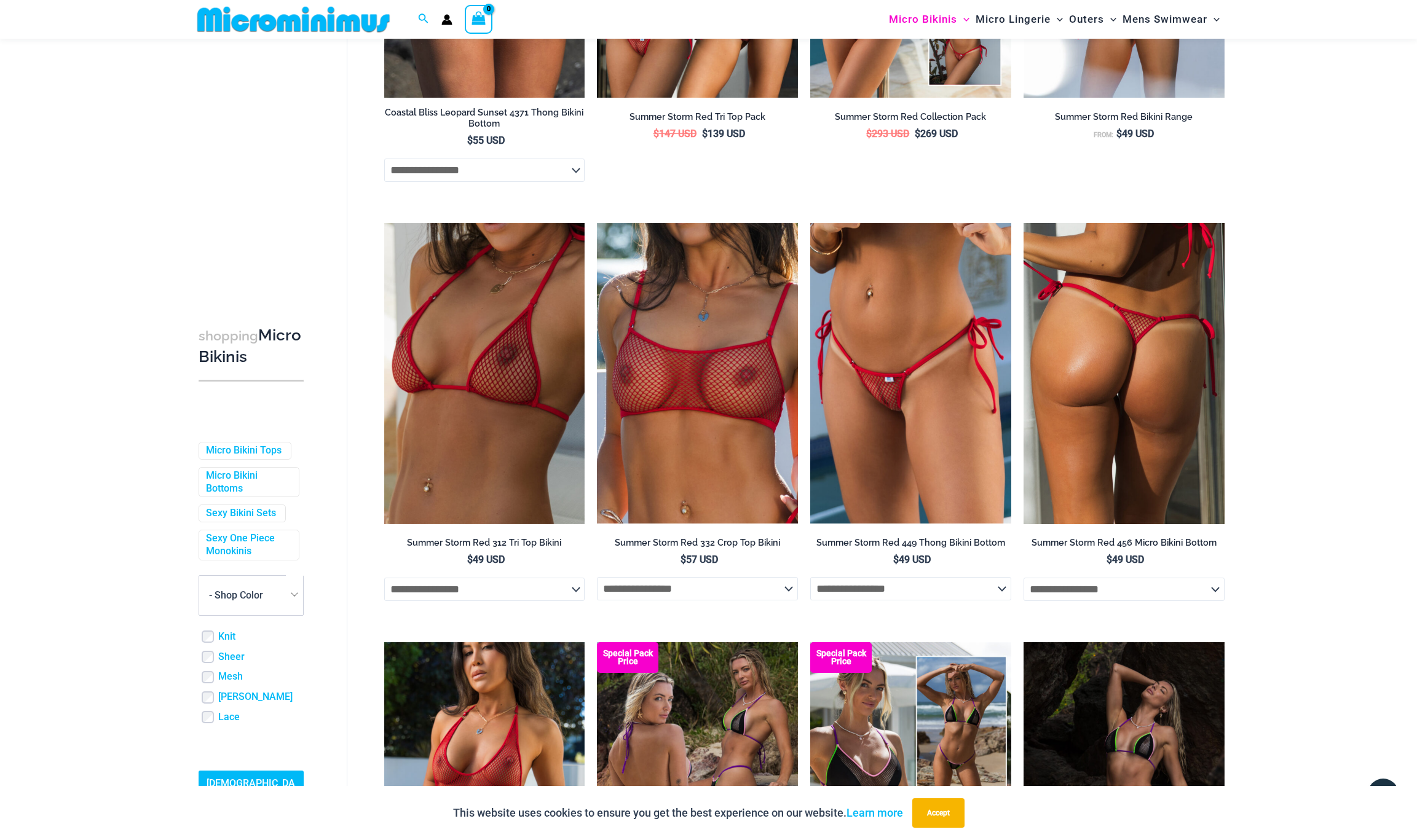
click at [1110, 495] on img at bounding box center [1124, 374] width 201 height 301
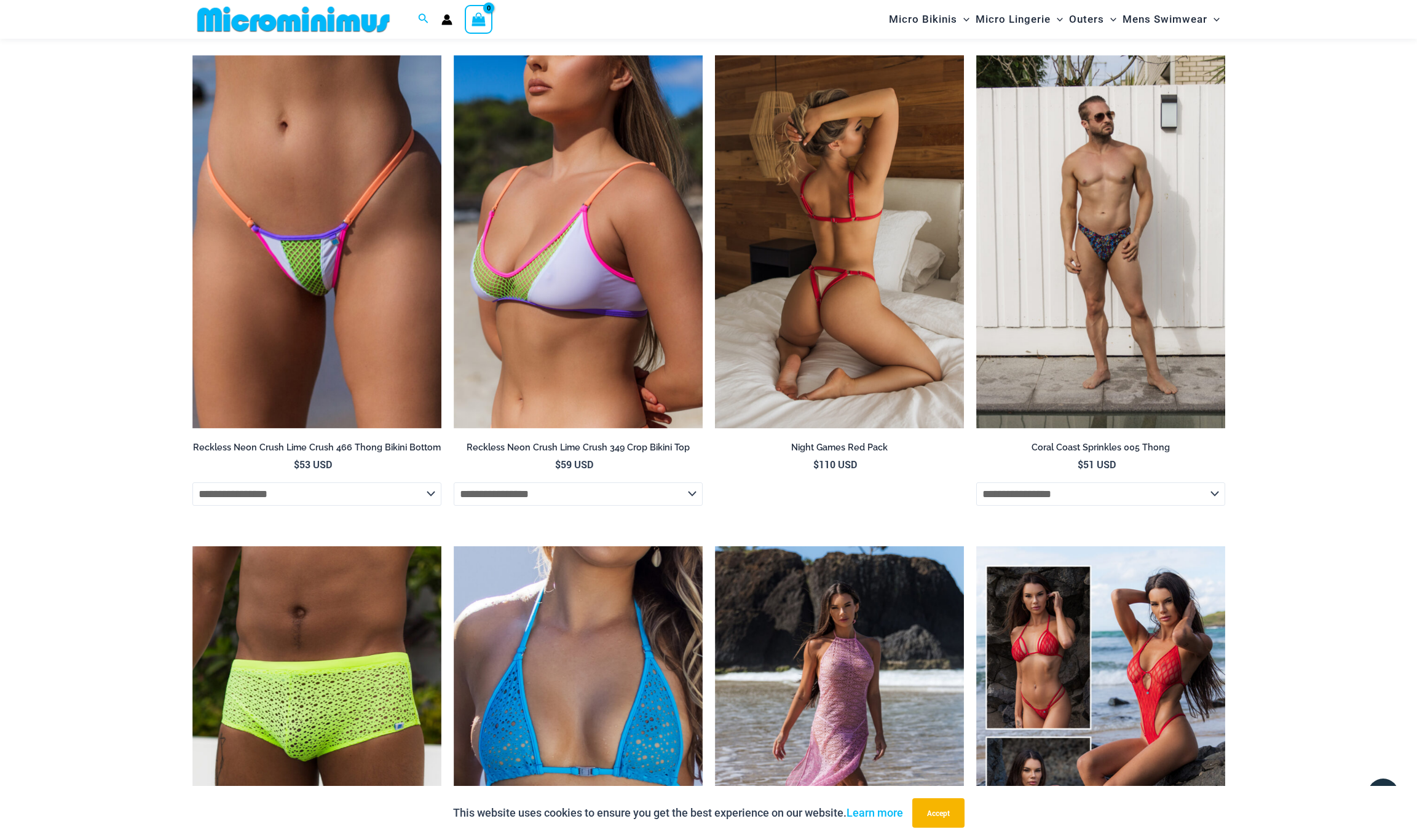
scroll to position [2895, 1]
click at [836, 331] on img at bounding box center [840, 242] width 249 height 374
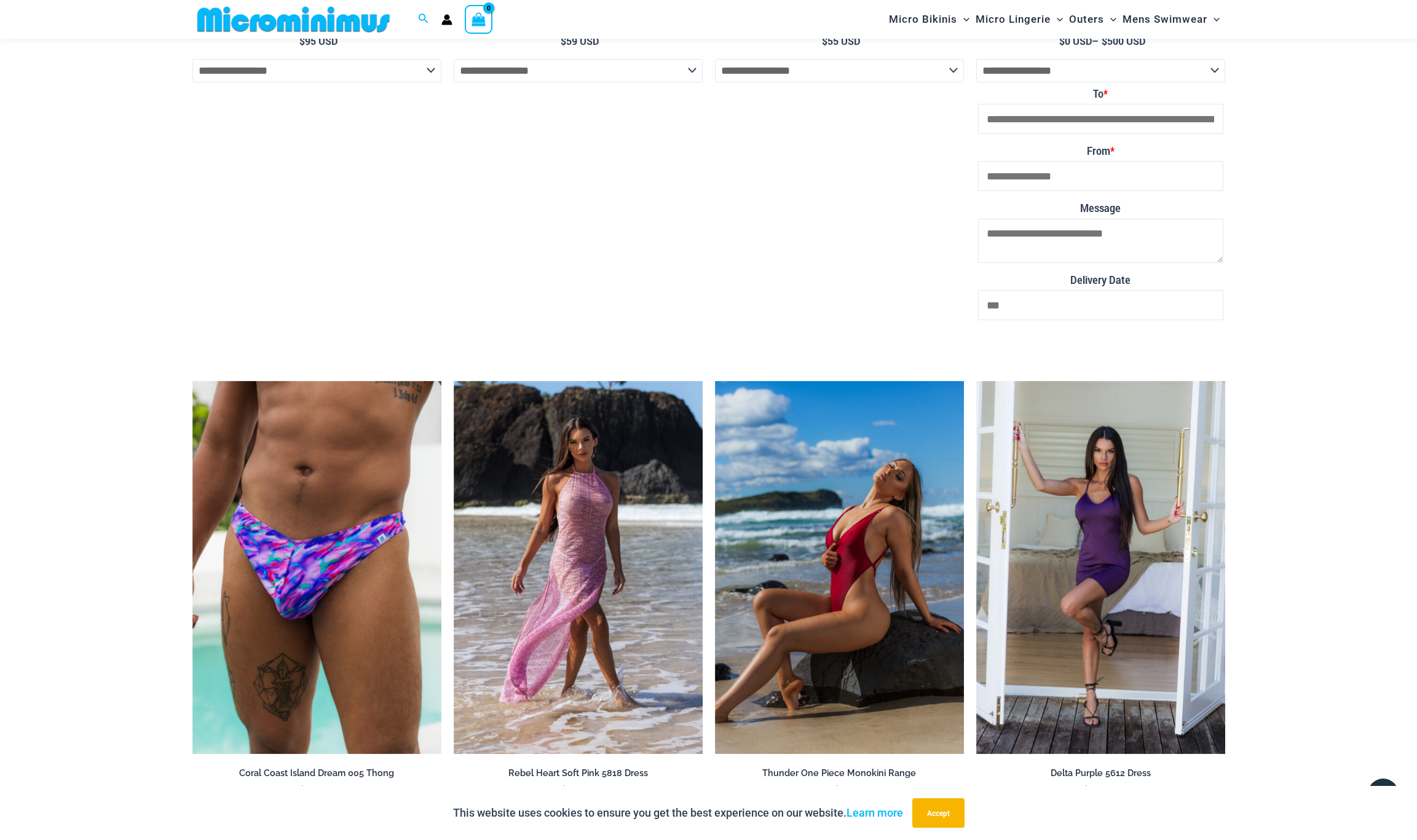
scroll to position [2335, 0]
